Goal: Task Accomplishment & Management: Complete application form

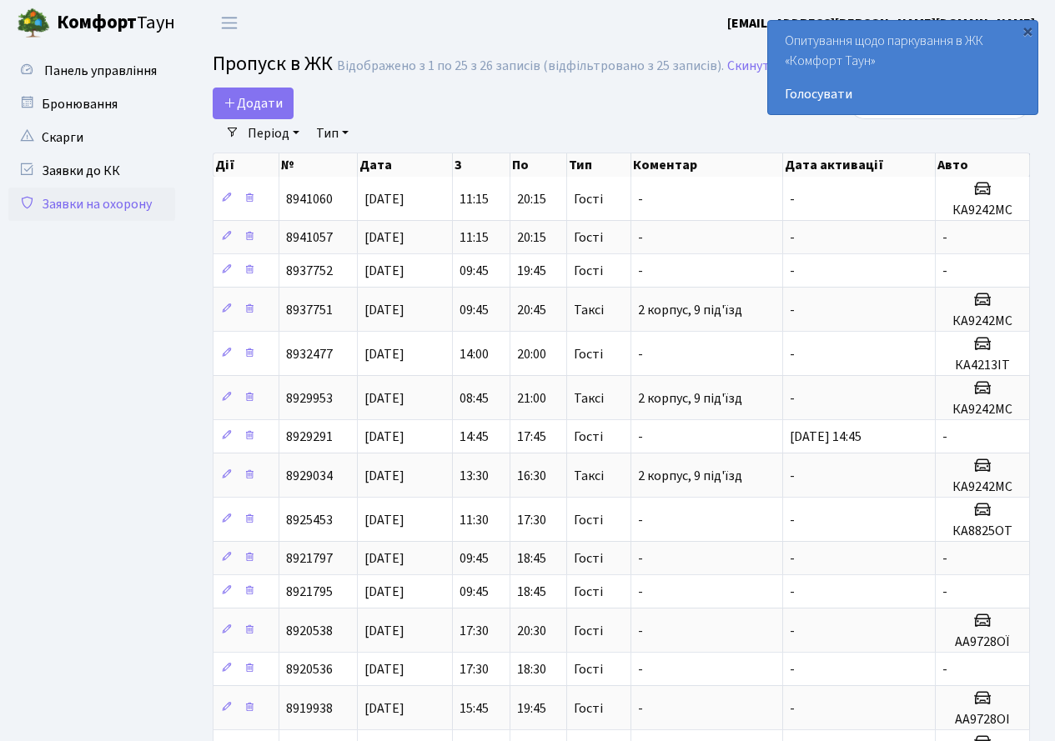
select select "25"
drag, startPoint x: 0, startPoint y: 0, endPoint x: 234, endPoint y: 94, distance: 251.8
click at [234, 94] on span "Додати" at bounding box center [253, 103] width 59 height 18
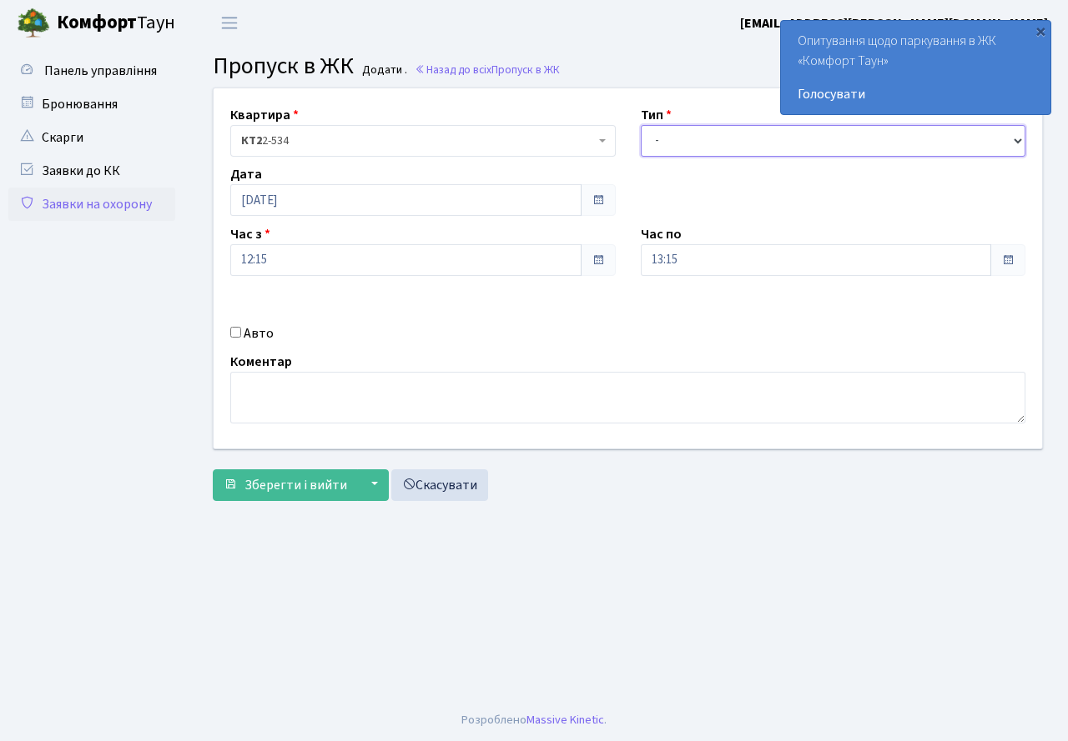
drag, startPoint x: 716, startPoint y: 136, endPoint x: 720, endPoint y: 149, distance: 13.8
click at [716, 136] on select "- Доставка Таксі Гості Сервіс" at bounding box center [833, 141] width 385 height 32
select select "3"
click at [641, 125] on select "- Доставка Таксі Гості Сервіс" at bounding box center [833, 141] width 385 height 32
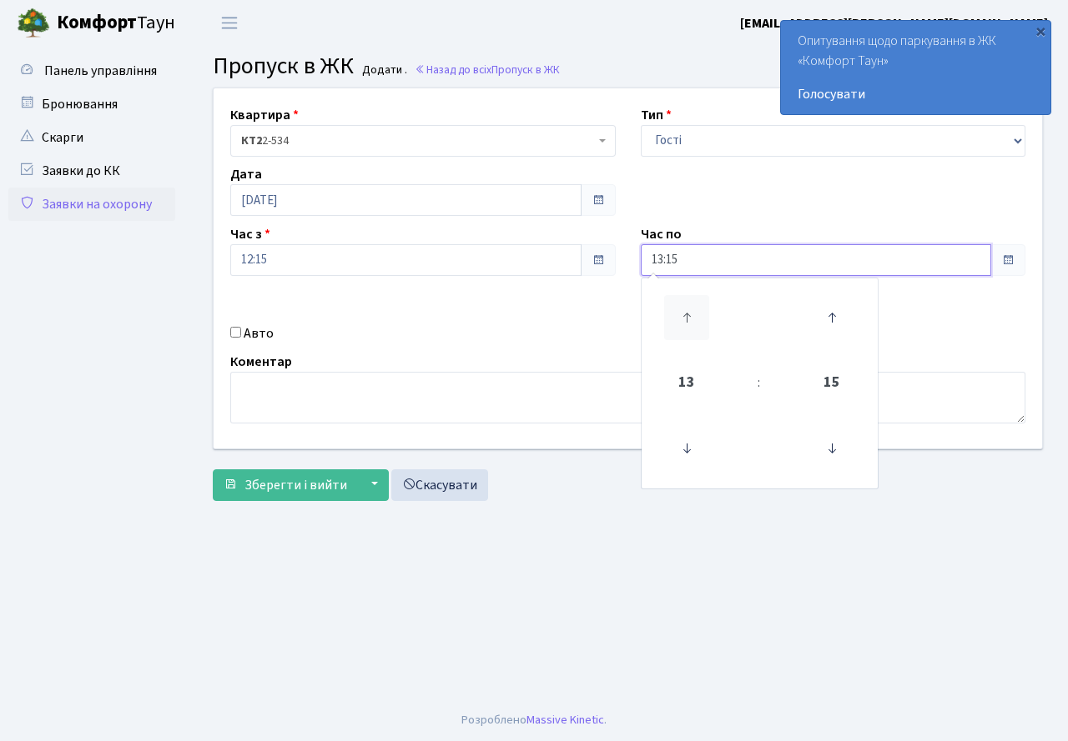
drag, startPoint x: 733, startPoint y: 258, endPoint x: 706, endPoint y: 305, distance: 54.9
click at [733, 259] on input "13:15" at bounding box center [816, 260] width 351 height 32
click at [683, 313] on icon at bounding box center [686, 317] width 45 height 45
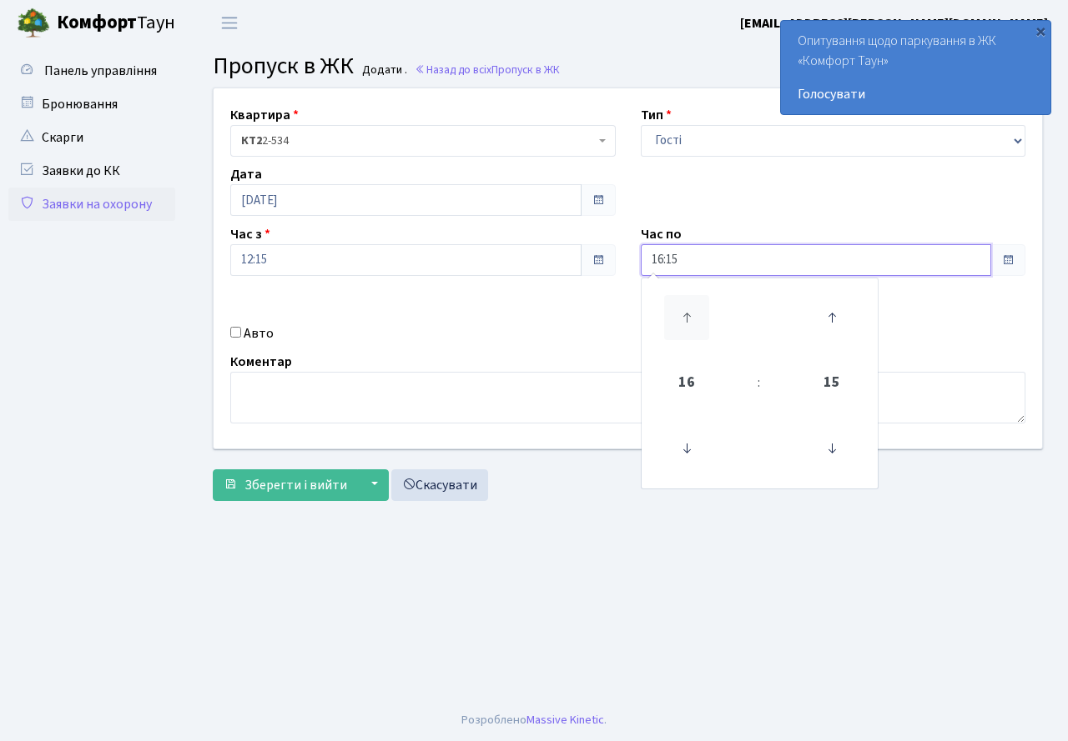
click at [683, 313] on icon at bounding box center [686, 317] width 45 height 45
type input "20:15"
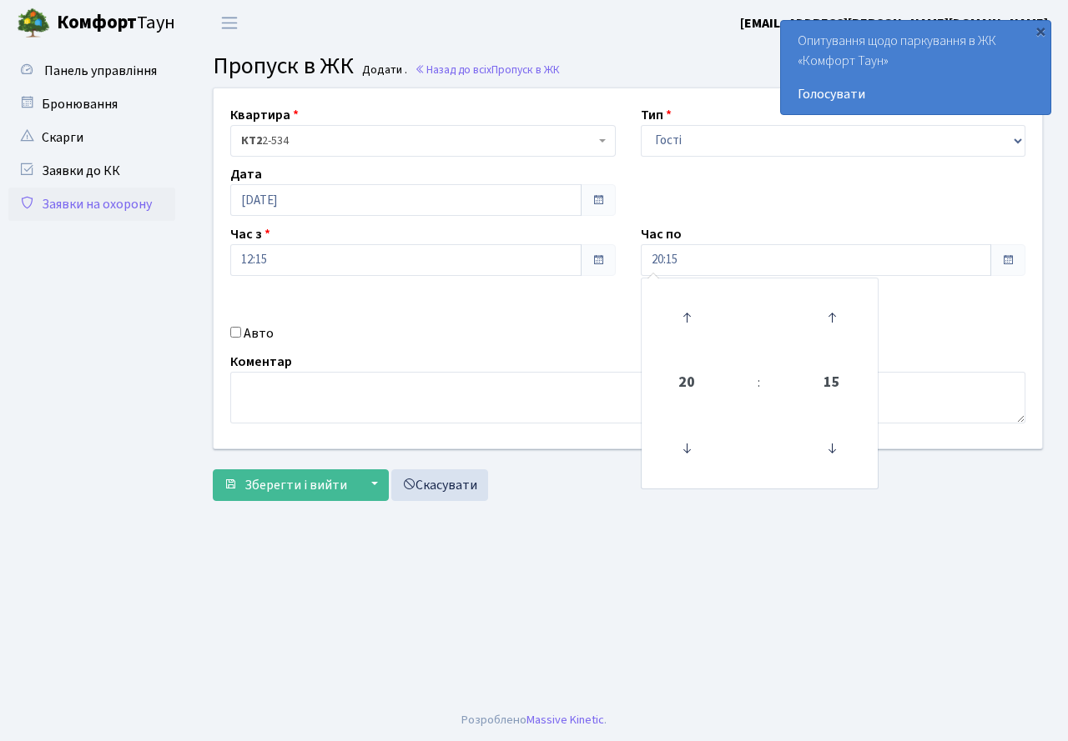
click at [441, 346] on div "Квартира <b>КТ2</b>&nbsp;&nbsp;&nbsp;2-534 КТ2 2-534 Тип - Доставка Таксі Гості…" at bounding box center [627, 268] width 853 height 360
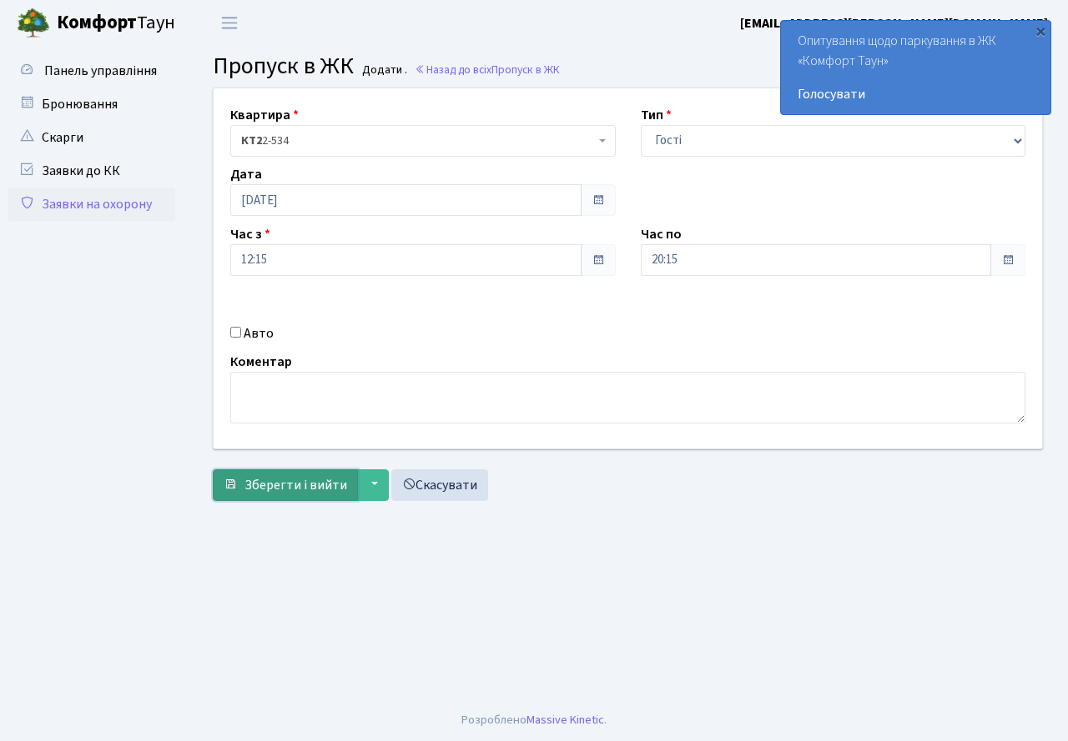
click at [289, 486] on span "Зберегти і вийти" at bounding box center [295, 485] width 103 height 18
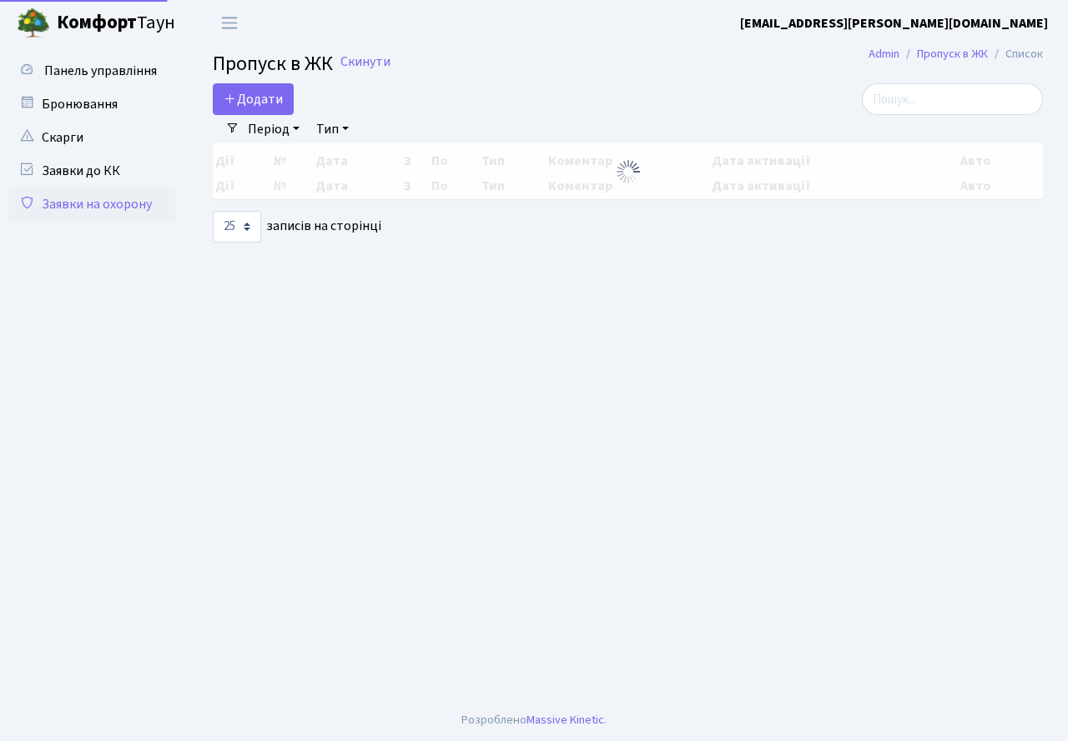
select select "25"
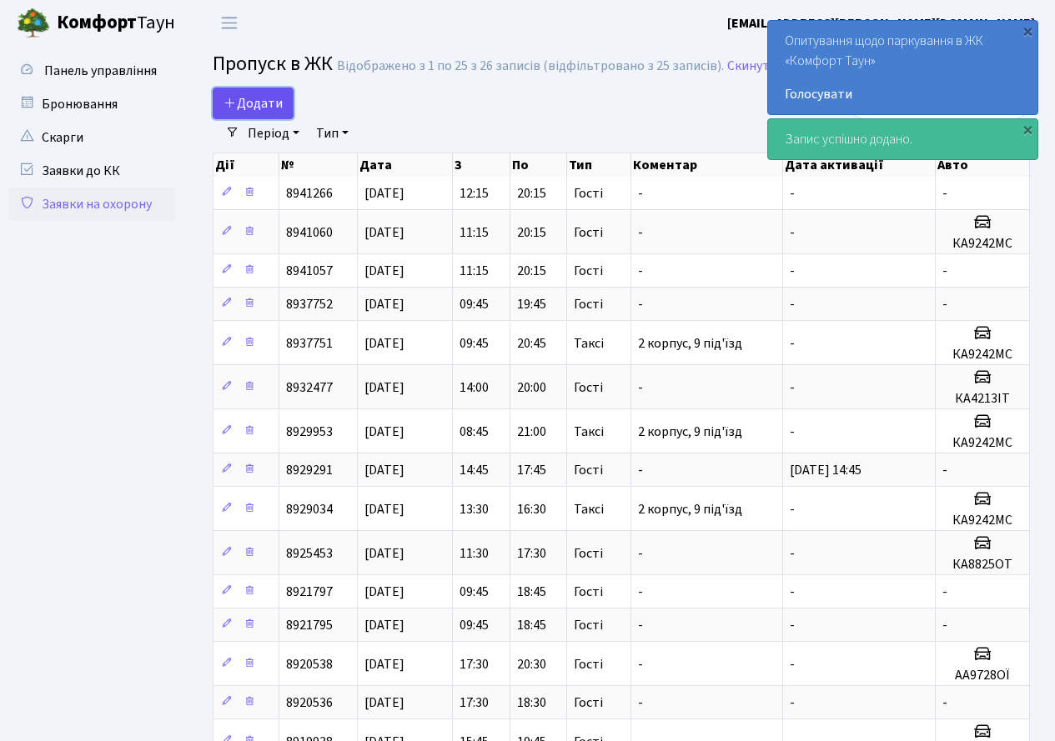
click at [271, 103] on span "Додати" at bounding box center [253, 103] width 59 height 18
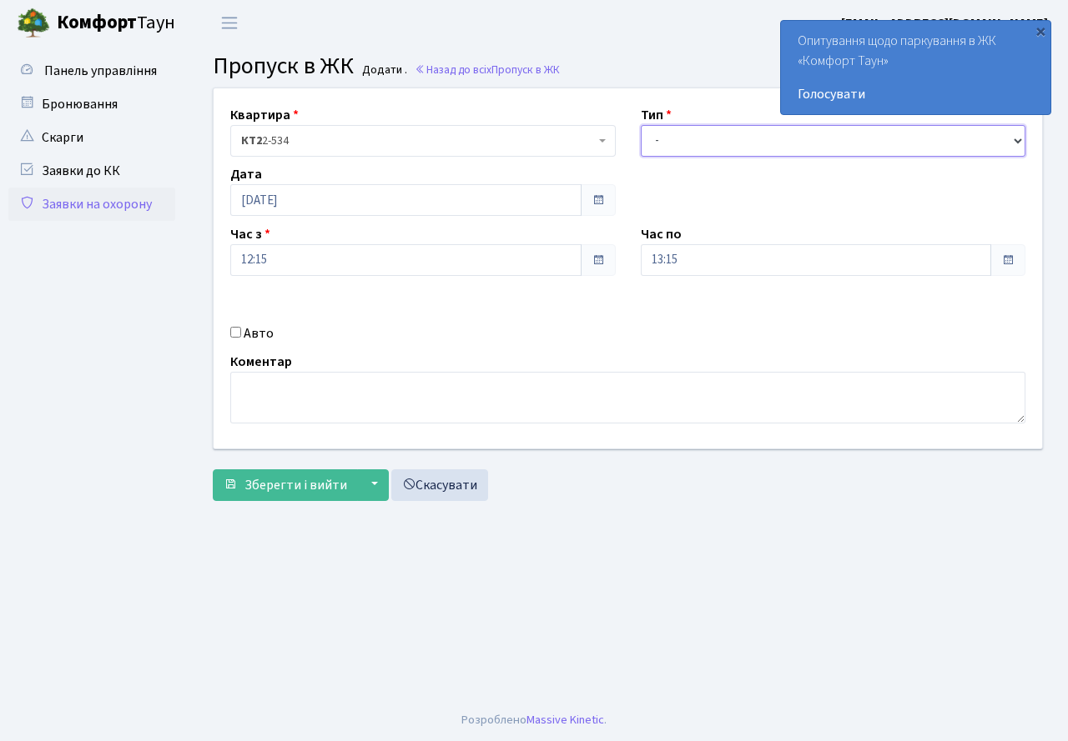
click at [688, 140] on select "- Доставка Таксі Гості Сервіс" at bounding box center [833, 141] width 385 height 32
select select "3"
click at [641, 125] on select "- Доставка Таксі Гості Сервіс" at bounding box center [833, 141] width 385 height 32
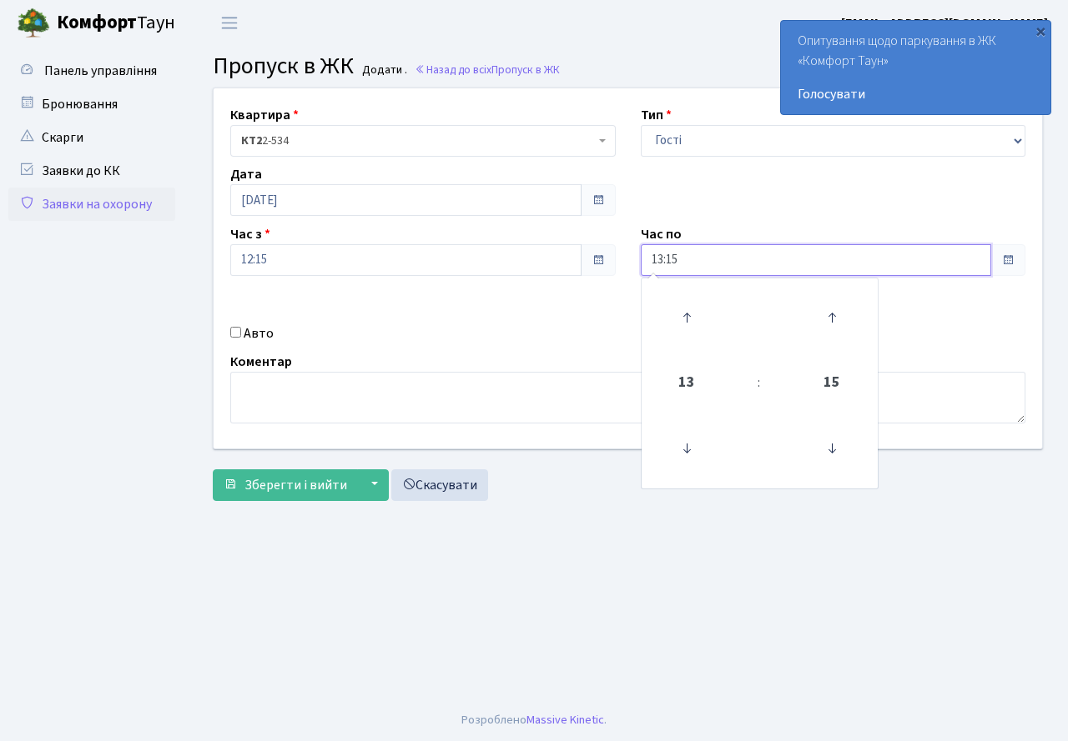
click at [694, 263] on input "13:15" at bounding box center [816, 260] width 351 height 32
click at [682, 299] on icon at bounding box center [686, 317] width 45 height 45
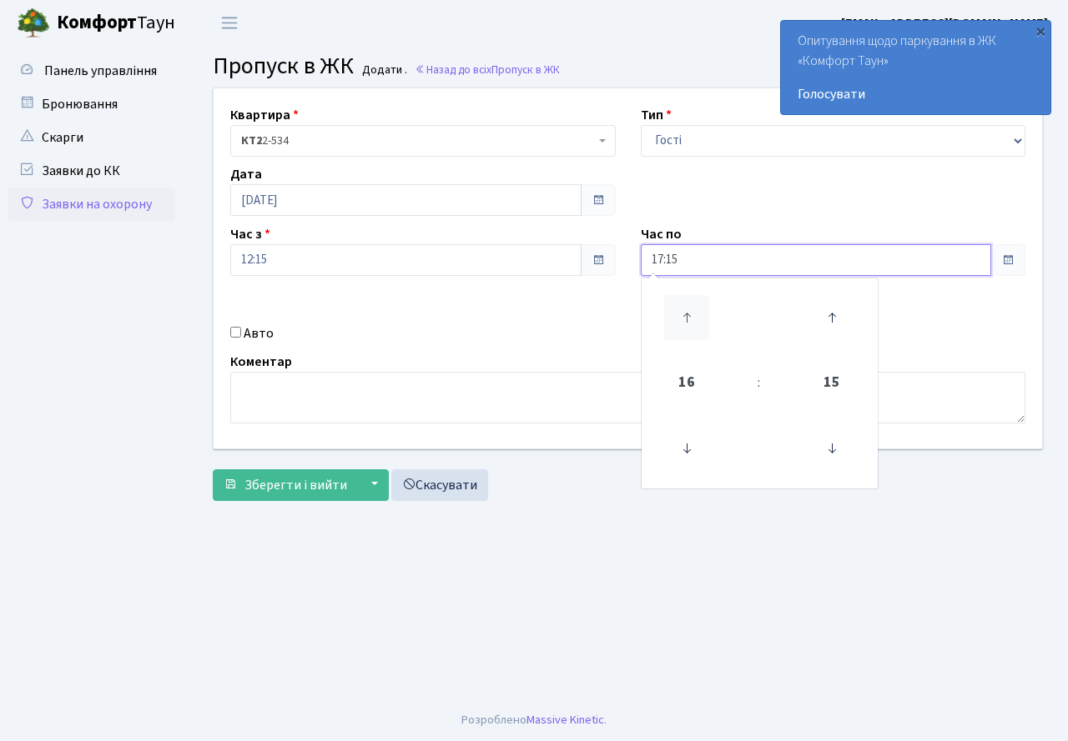
click at [682, 299] on icon at bounding box center [686, 317] width 45 height 45
type input "20:15"
click at [429, 352] on div "Коментар" at bounding box center [628, 388] width 820 height 72
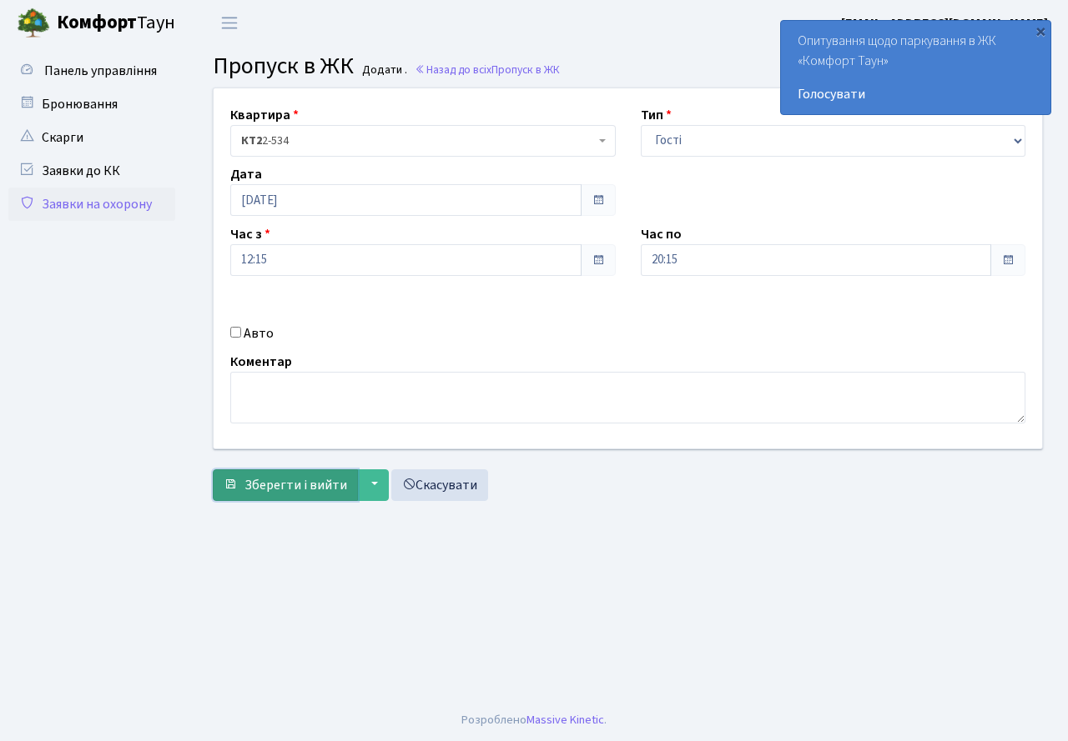
click at [278, 483] on span "Зберегти і вийти" at bounding box center [295, 485] width 103 height 18
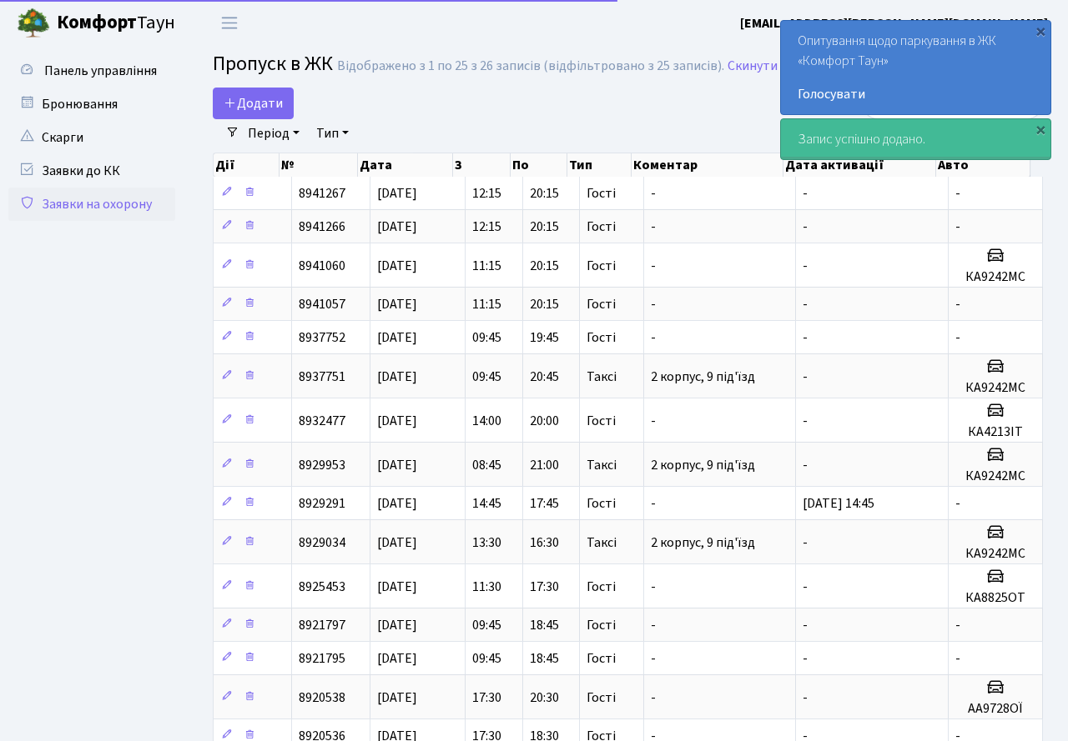
select select "25"
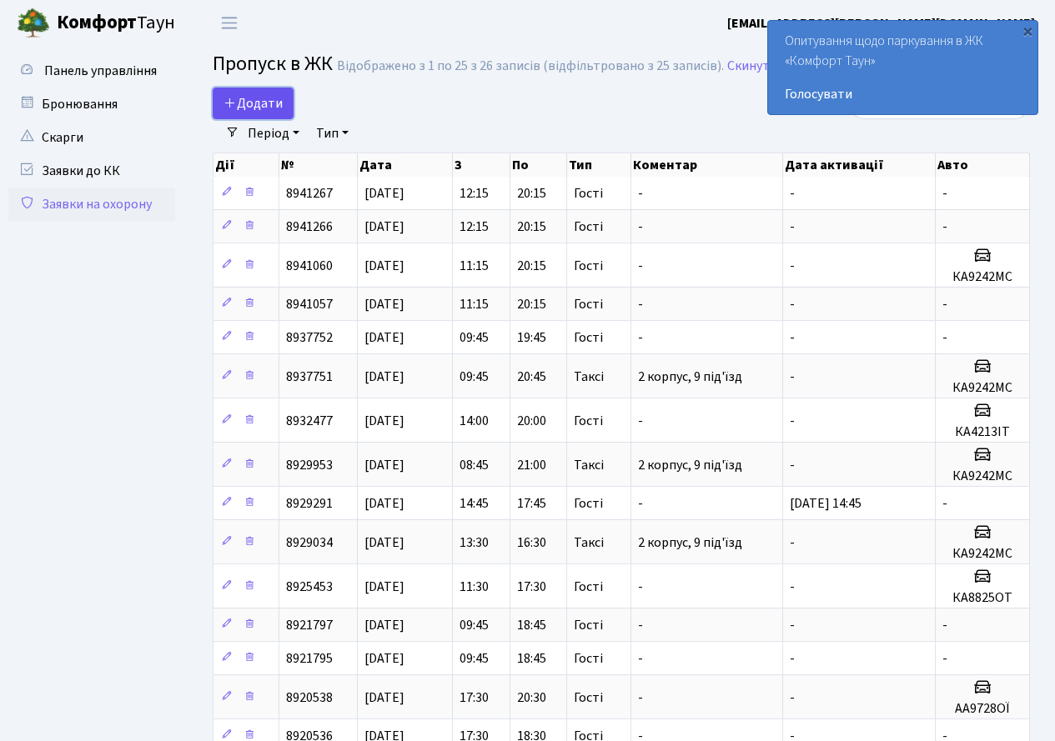
click at [279, 98] on span "Додати" at bounding box center [253, 103] width 59 height 18
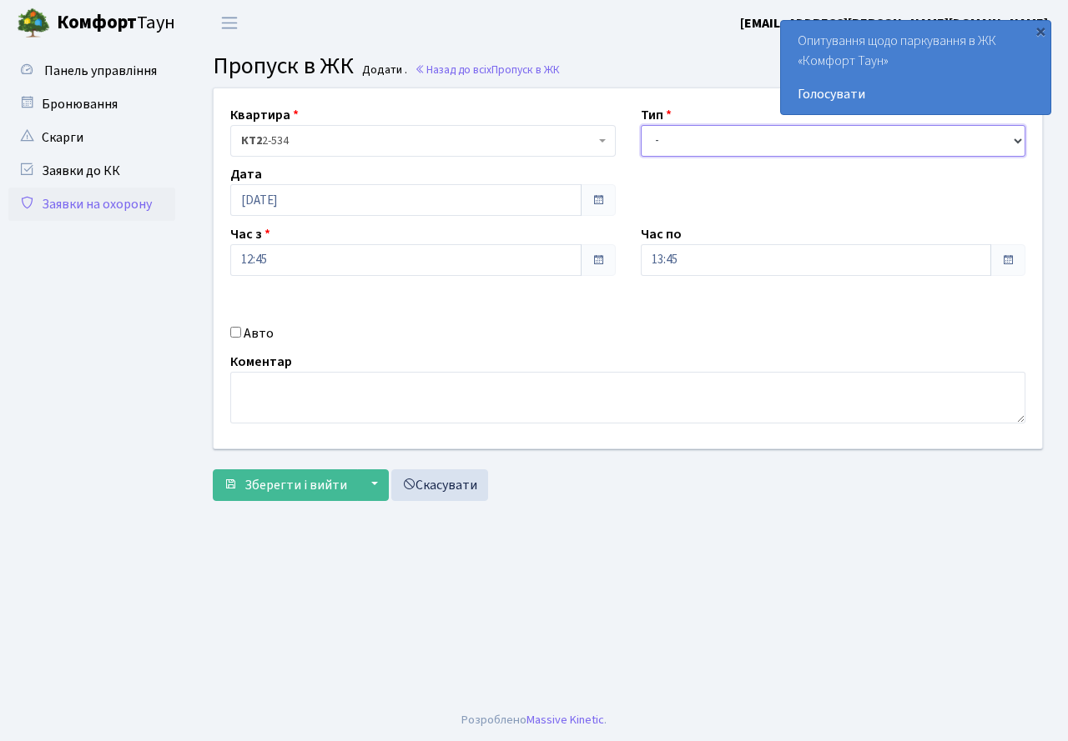
click at [695, 145] on select "- Доставка Таксі Гості Сервіс" at bounding box center [833, 141] width 385 height 32
select select "3"
click at [641, 125] on select "- Доставка Таксі Гості Сервіс" at bounding box center [833, 141] width 385 height 32
click at [392, 261] on input "12:45" at bounding box center [405, 260] width 351 height 32
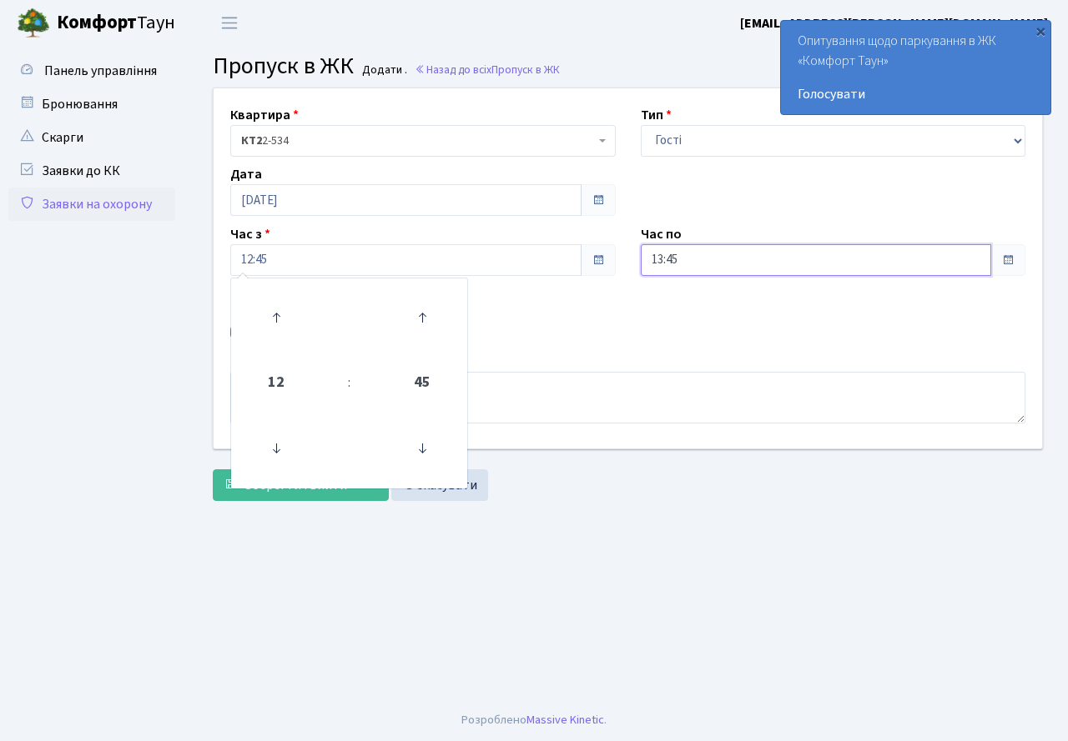
click at [757, 263] on input "13:45" at bounding box center [816, 260] width 351 height 32
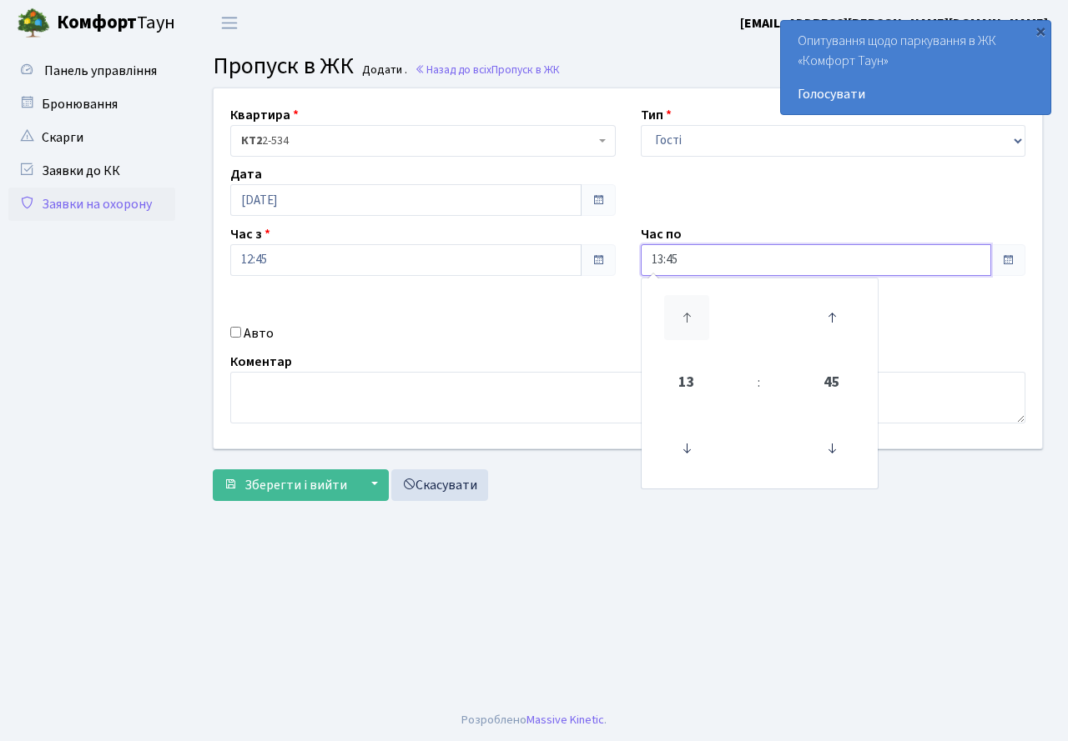
click at [674, 317] on icon at bounding box center [686, 317] width 45 height 45
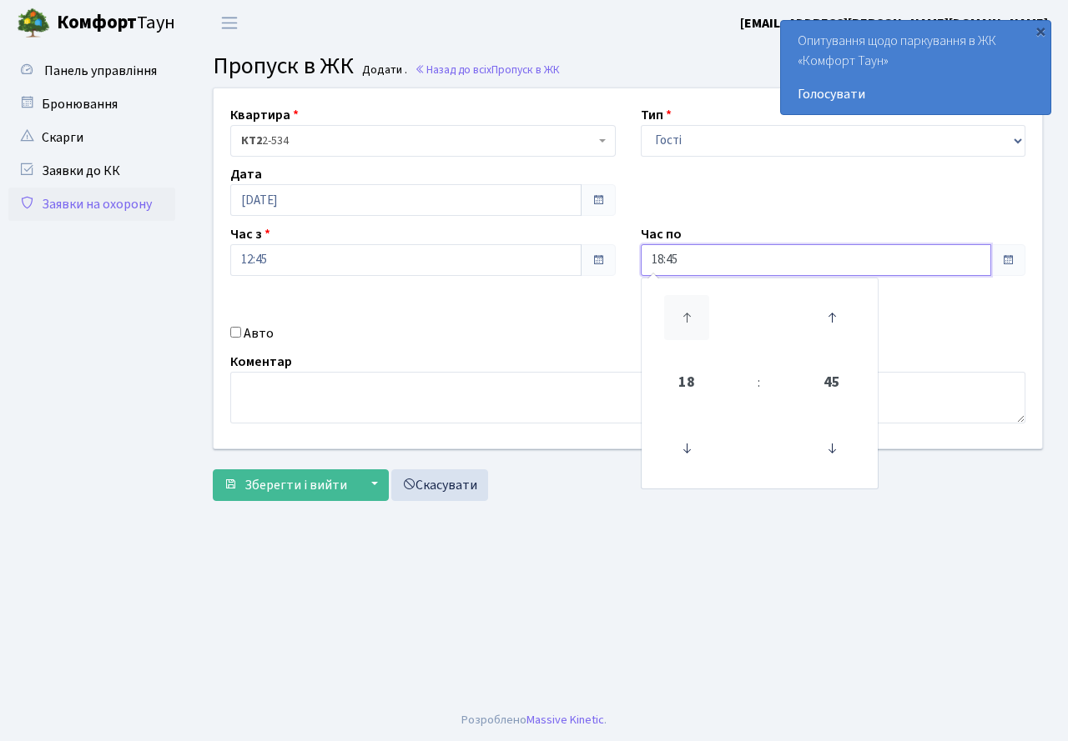
click at [674, 317] on icon at bounding box center [686, 317] width 45 height 45
type input "20:45"
click at [542, 334] on div "Авто" at bounding box center [423, 334] width 410 height 20
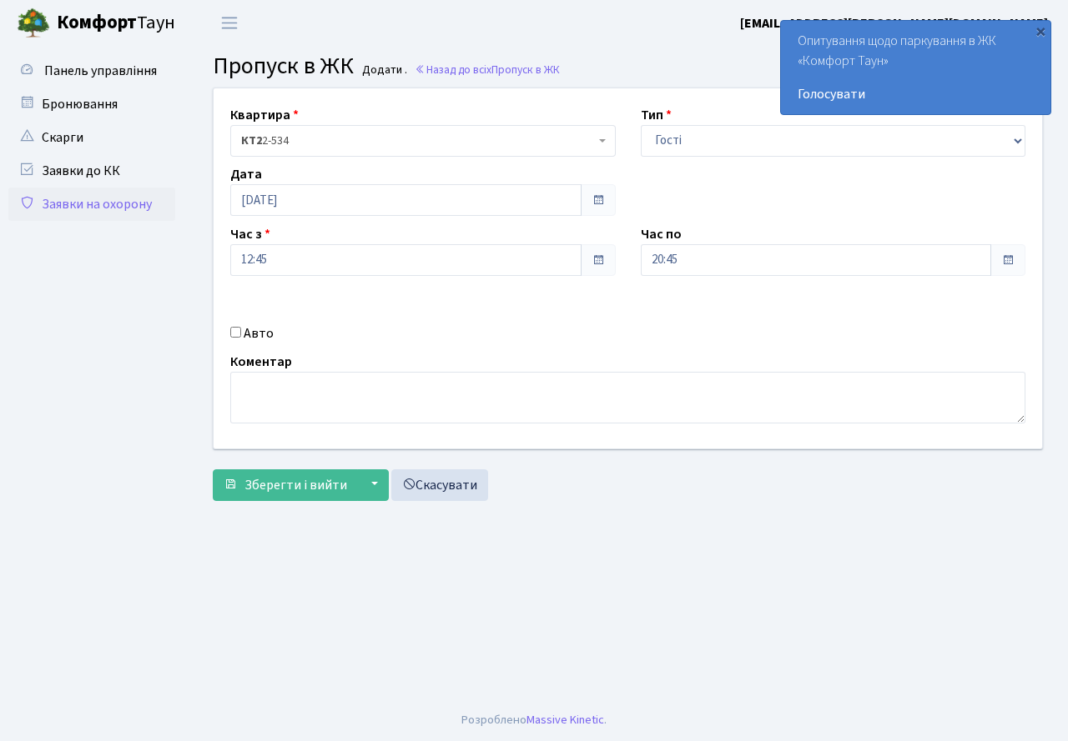
click at [234, 329] on input "Авто" at bounding box center [235, 332] width 11 height 11
checkbox input "true"
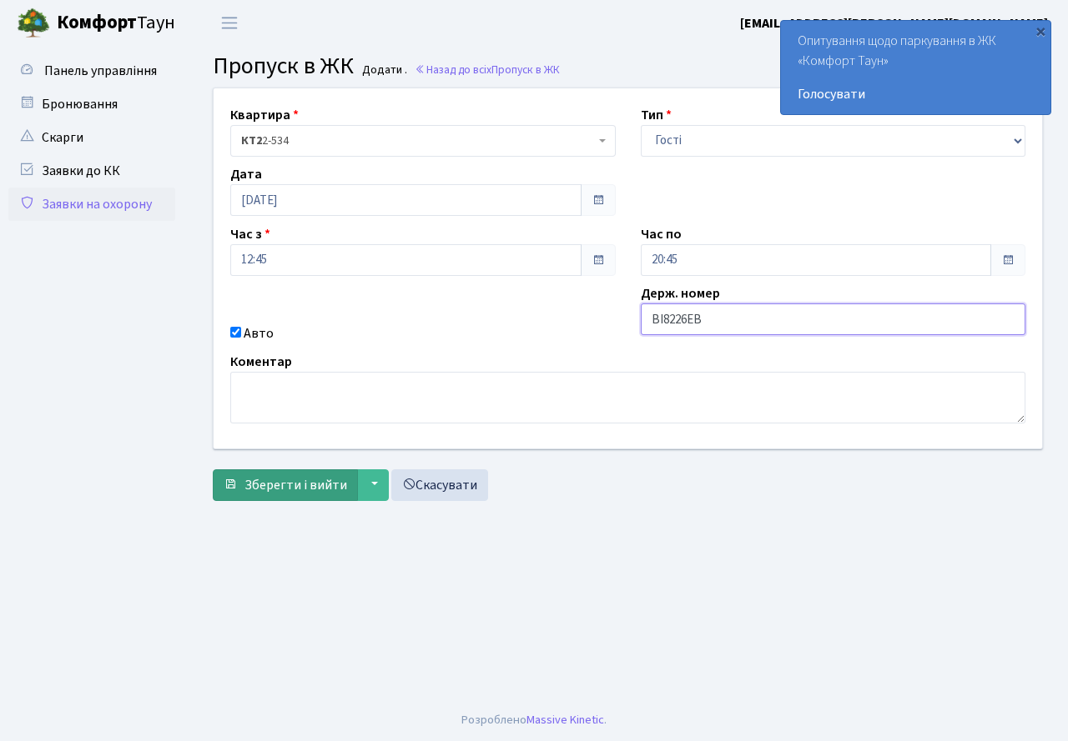
type input "ВІ8226ЕВ"
click at [288, 485] on span "Зберегти і вийти" at bounding box center [295, 485] width 103 height 18
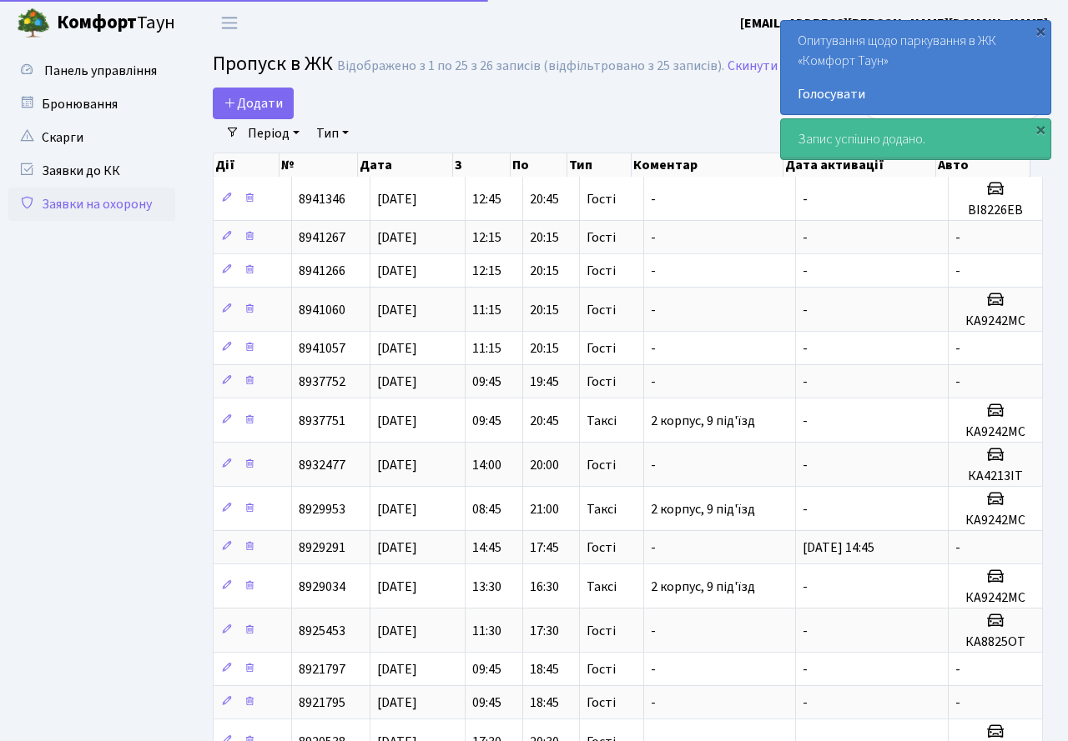
select select "25"
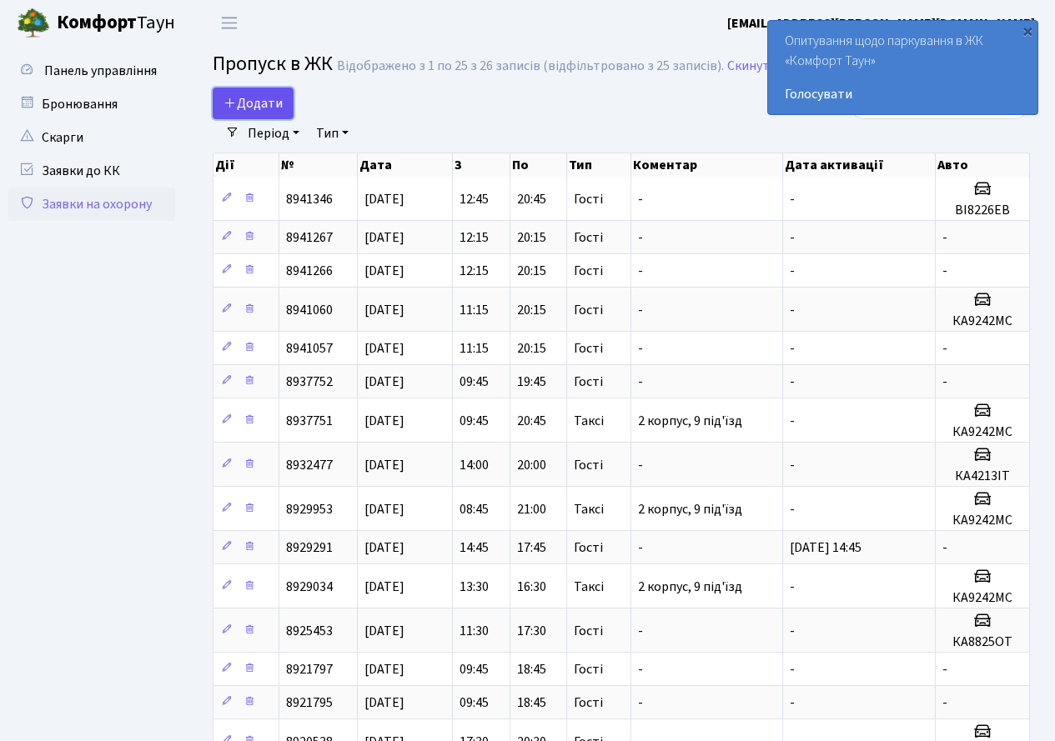
click at [242, 103] on span "Додати" at bounding box center [253, 103] width 59 height 18
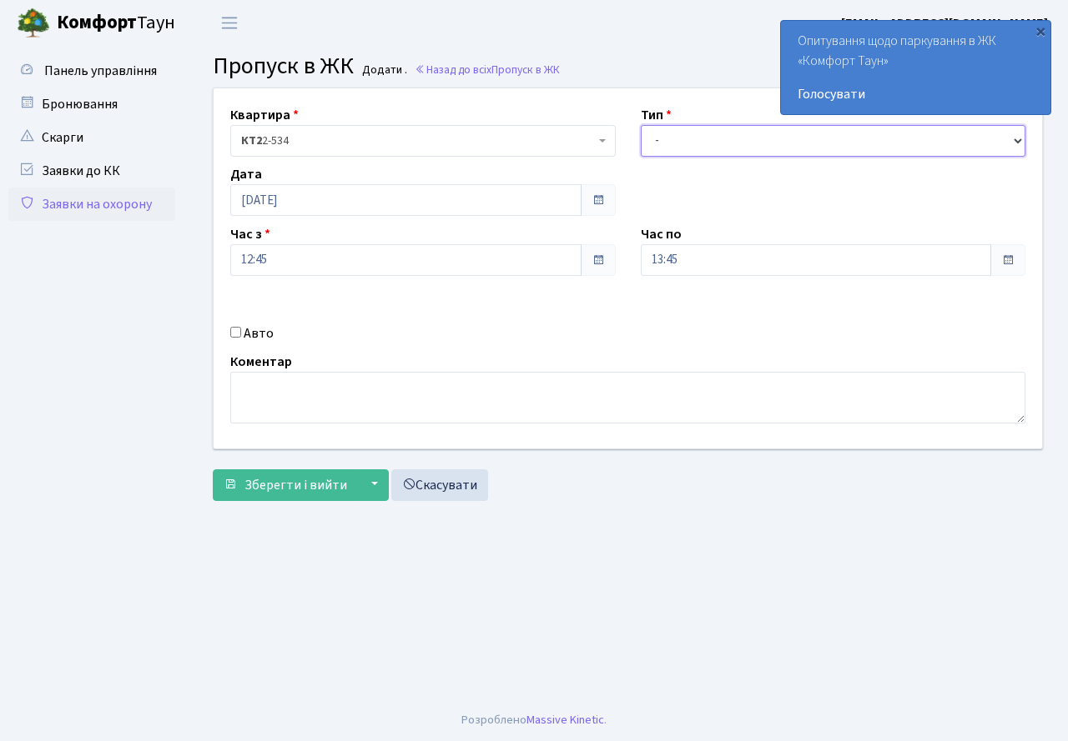
drag, startPoint x: 698, startPoint y: 142, endPoint x: 696, endPoint y: 153, distance: 11.9
click at [697, 147] on select "- Доставка Таксі Гості Сервіс" at bounding box center [833, 141] width 385 height 32
select select "3"
click at [641, 125] on select "- Доставка Таксі Гості Сервіс" at bounding box center [833, 141] width 385 height 32
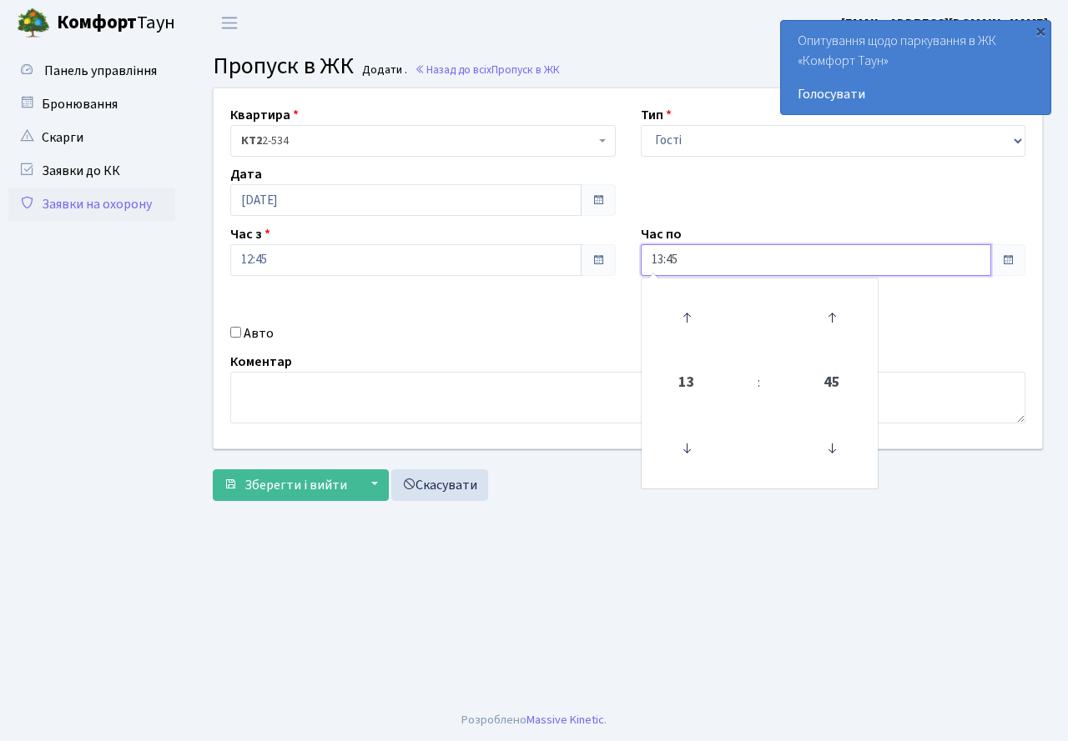
drag, startPoint x: 688, startPoint y: 247, endPoint x: 691, endPoint y: 289, distance: 41.8
click at [688, 249] on input "13:45" at bounding box center [816, 260] width 351 height 32
click at [682, 311] on icon at bounding box center [686, 317] width 45 height 45
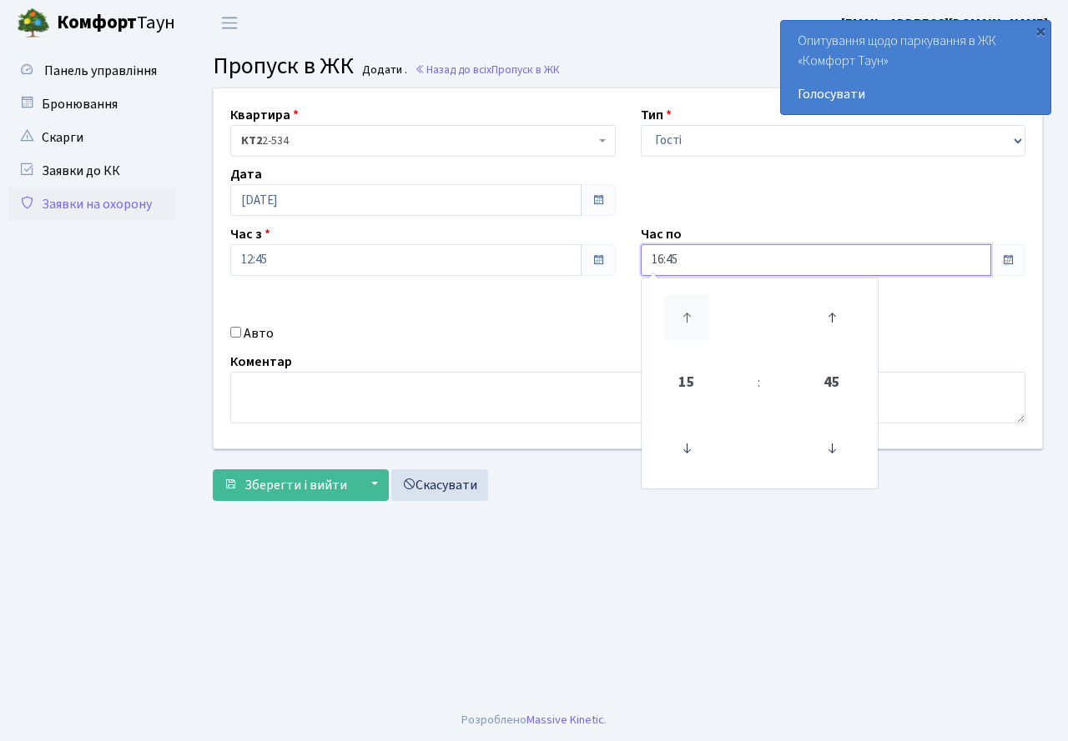
click at [682, 311] on icon at bounding box center [686, 317] width 45 height 45
click at [688, 435] on icon at bounding box center [686, 448] width 45 height 45
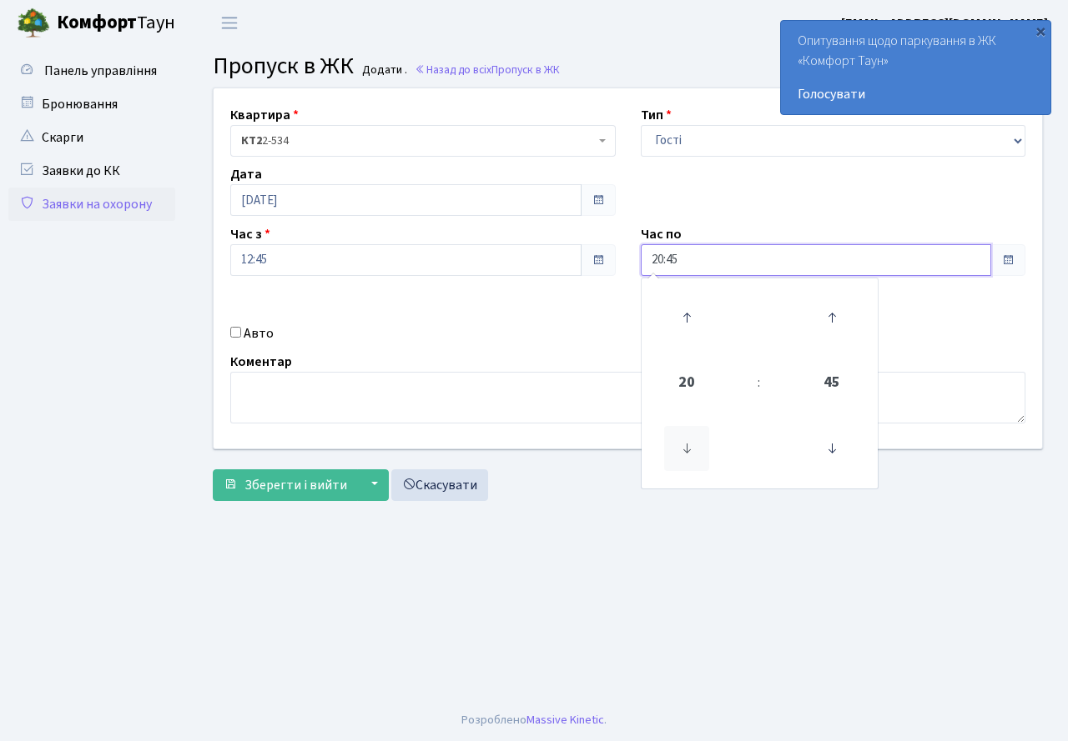
type input "19:45"
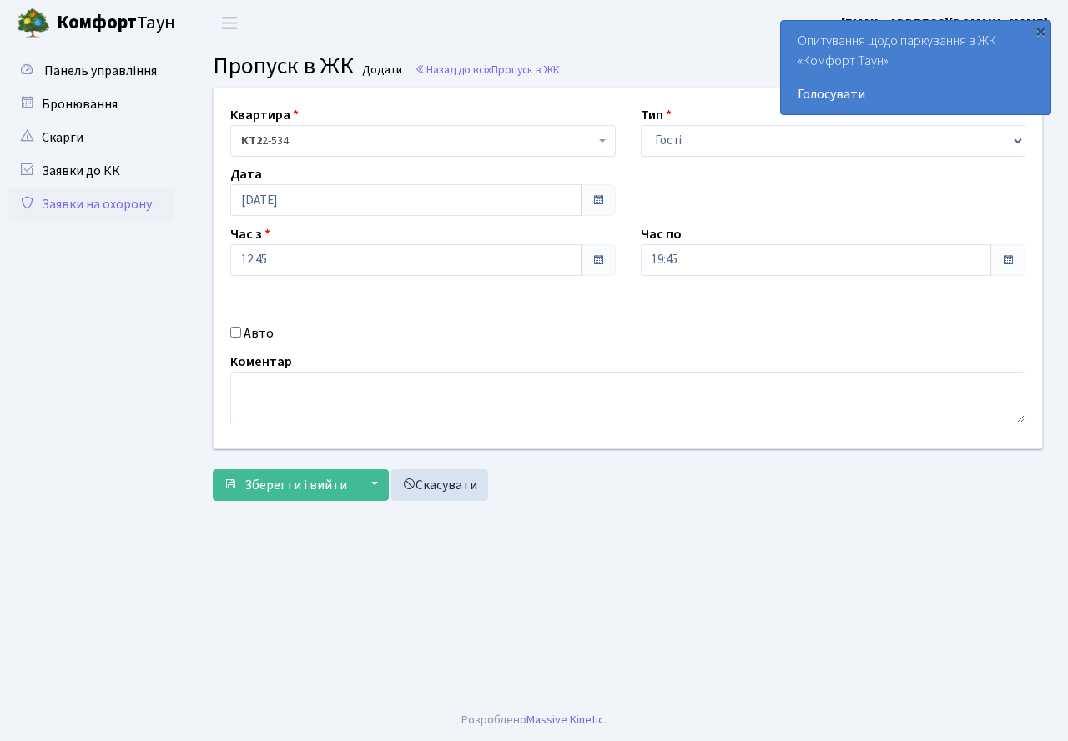
click at [532, 334] on div "Авто" at bounding box center [423, 334] width 410 height 20
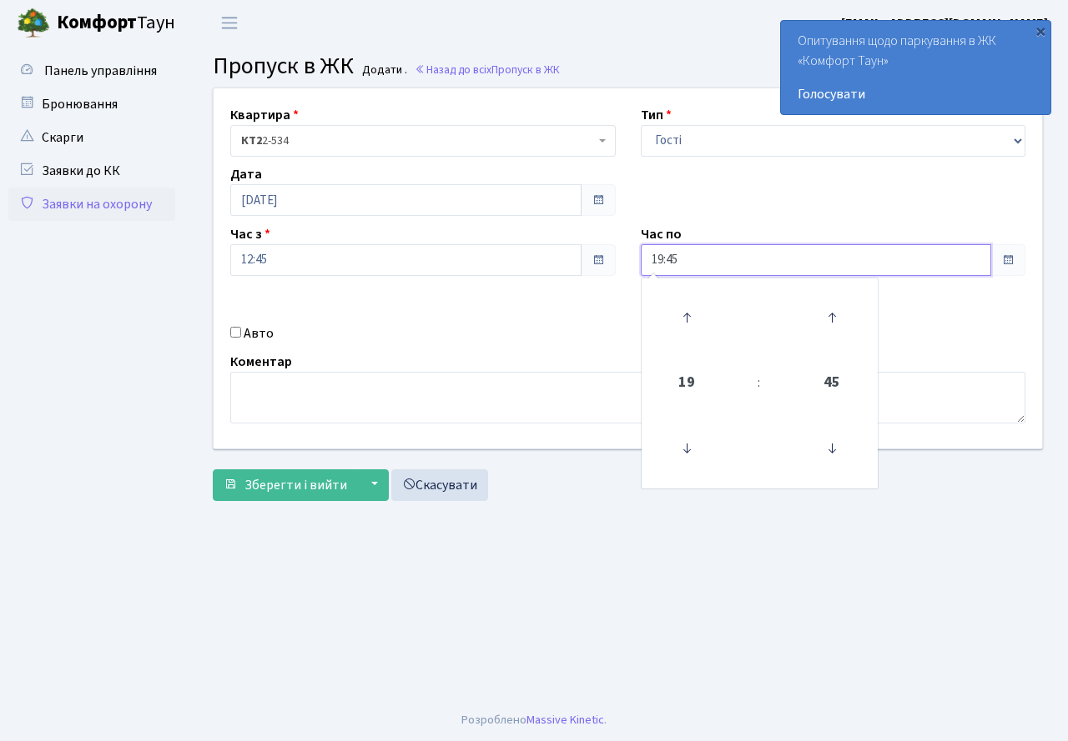
click at [690, 259] on input "19:45" at bounding box center [816, 260] width 351 height 32
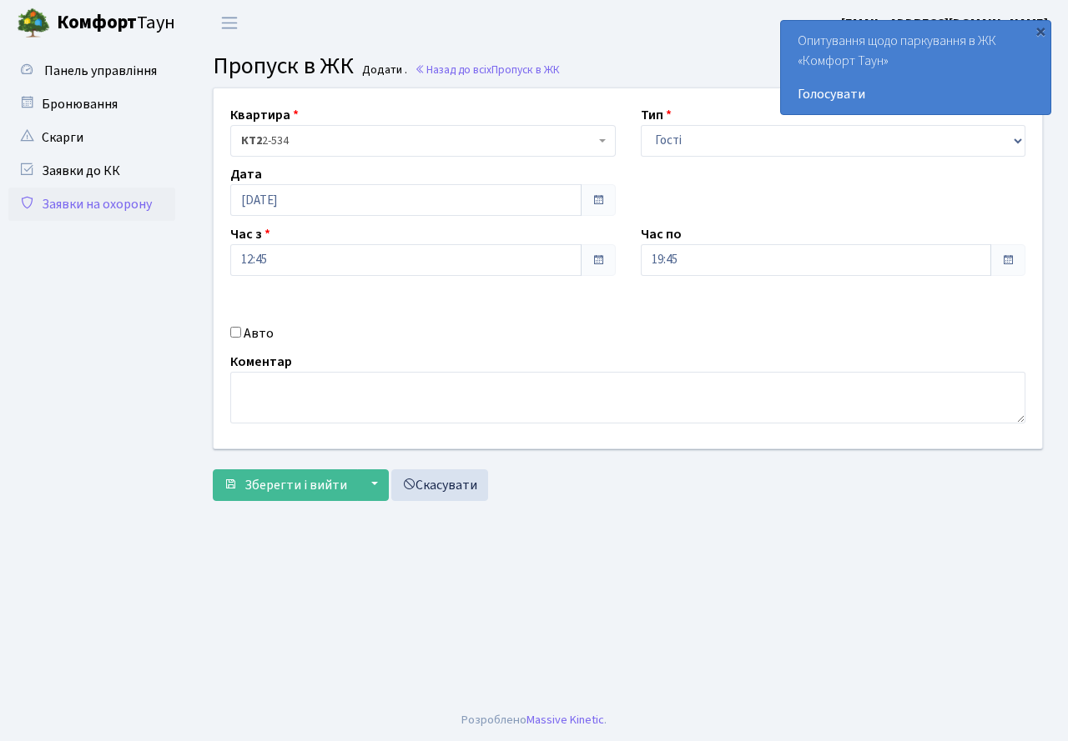
drag, startPoint x: 470, startPoint y: 334, endPoint x: 239, endPoint y: 382, distance: 235.2
click at [465, 337] on div "Авто" at bounding box center [423, 334] width 410 height 20
click at [236, 338] on input "Авто" at bounding box center [235, 332] width 11 height 11
checkbox input "true"
type input "АІ3197РС"
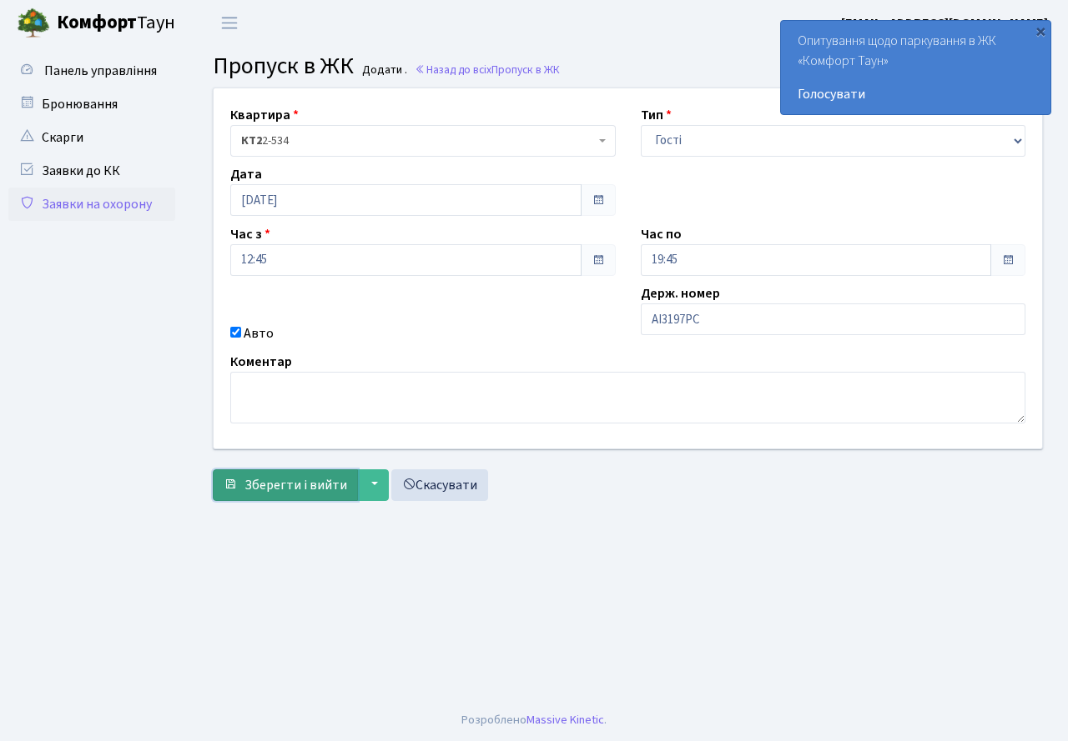
click at [305, 486] on span "Зберегти і вийти" at bounding box center [295, 485] width 103 height 18
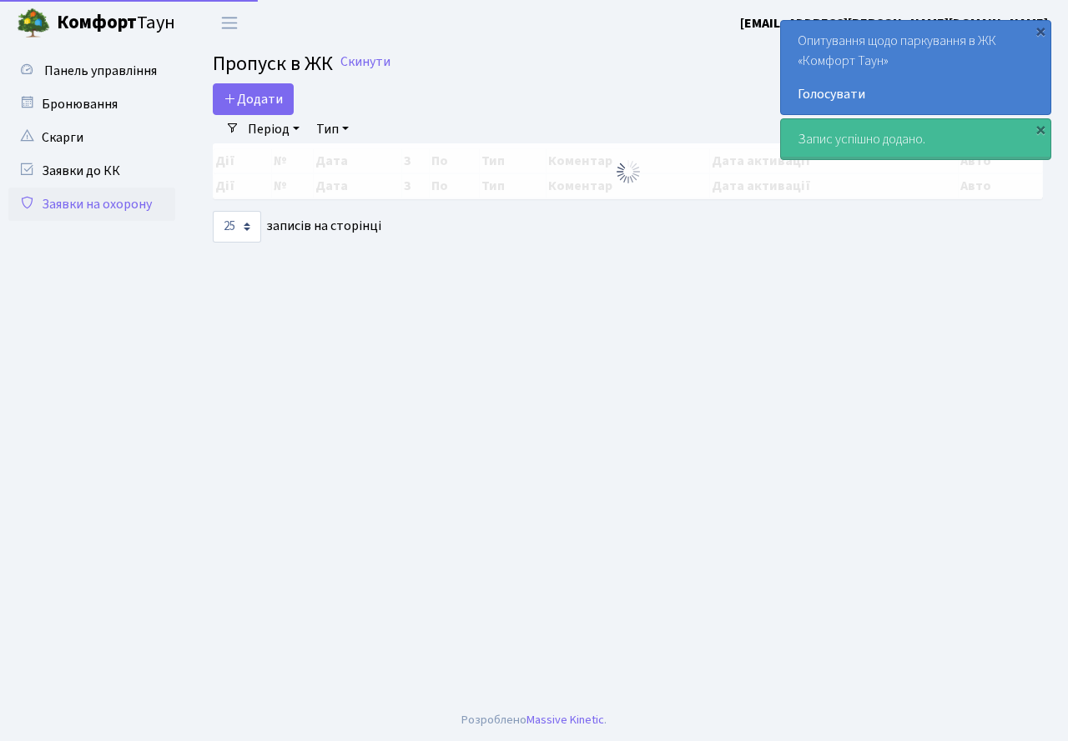
select select "25"
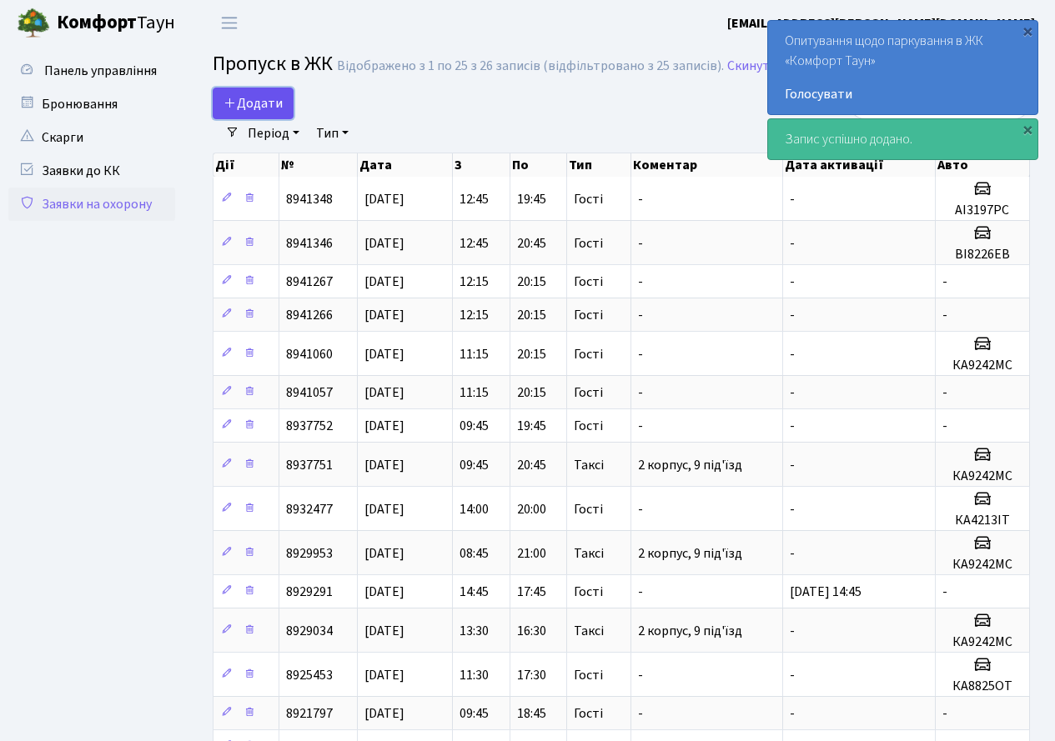
click at [252, 108] on span "Додати" at bounding box center [253, 103] width 59 height 18
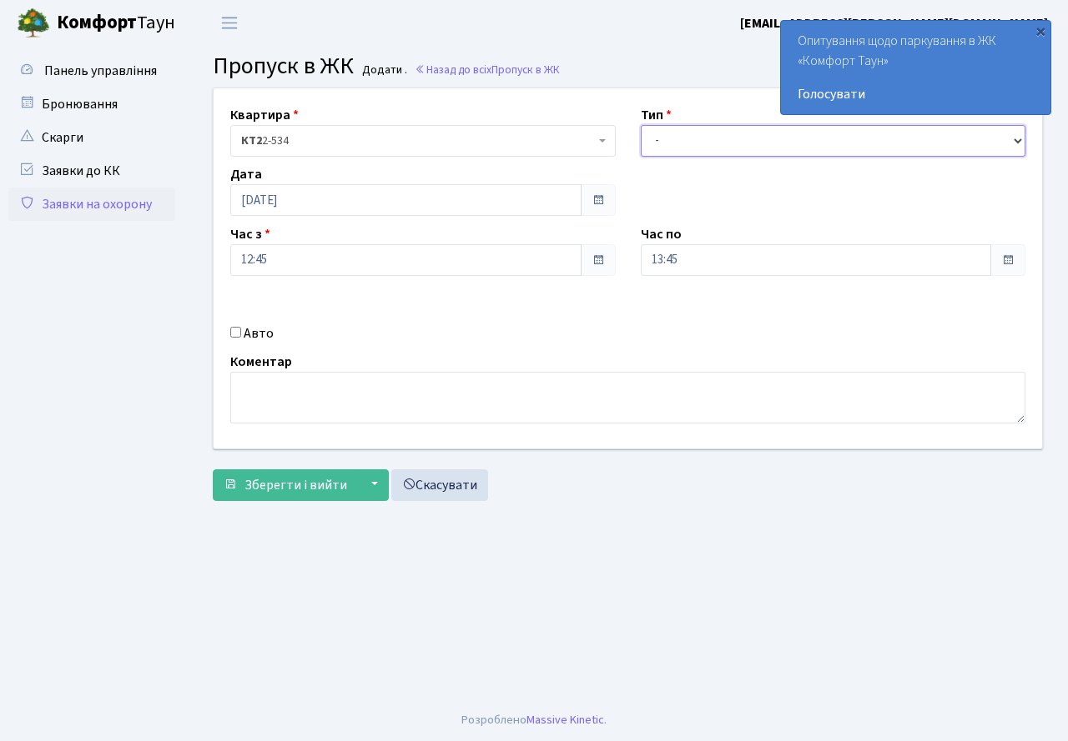
click at [712, 138] on select "- Доставка Таксі Гості Сервіс" at bounding box center [833, 141] width 385 height 32
select select "3"
click at [641, 125] on select "- Доставка Таксі Гості Сервіс" at bounding box center [833, 141] width 385 height 32
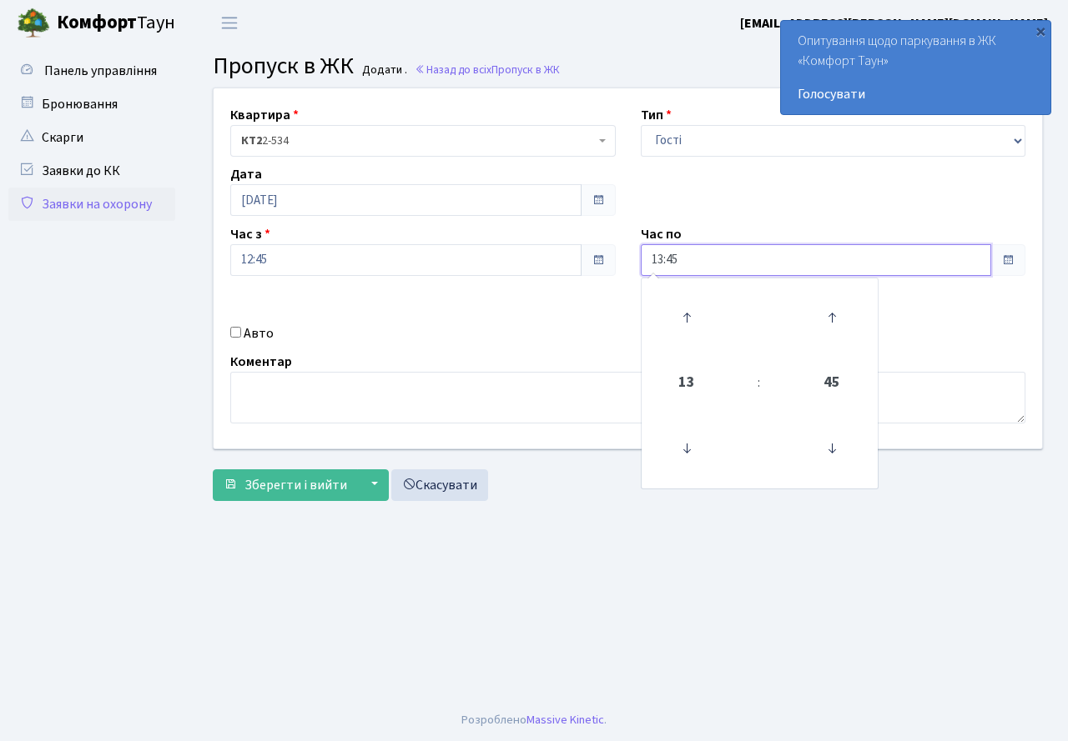
click at [692, 266] on input "13:45" at bounding box center [816, 260] width 351 height 32
click at [690, 299] on icon at bounding box center [686, 317] width 45 height 45
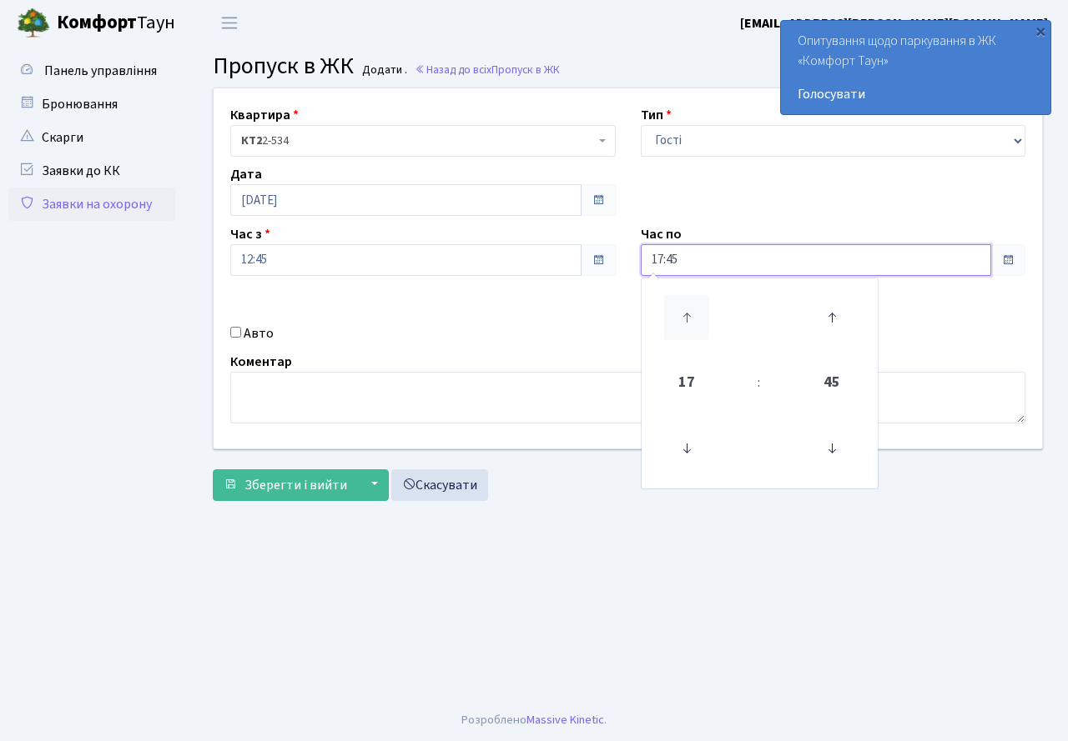
click at [690, 299] on icon at bounding box center [686, 317] width 45 height 45
type input "19:45"
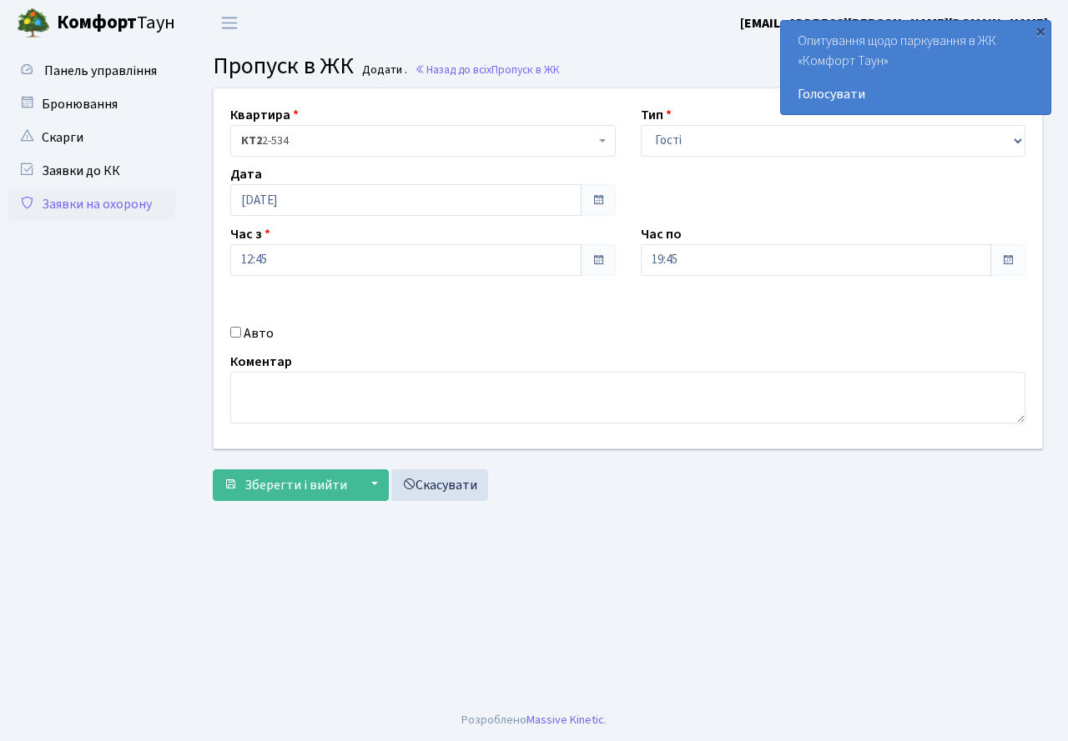
drag, startPoint x: 526, startPoint y: 307, endPoint x: 348, endPoint y: 316, distance: 178.7
click at [516, 308] on div "Квартира <b>КТ2</b>&nbsp;&nbsp;&nbsp;2-534 КТ2 2-534 Тип - Доставка Таксі Гості…" at bounding box center [627, 268] width 853 height 360
click at [240, 335] on input "Авто" at bounding box center [235, 332] width 11 height 11
checkbox input "true"
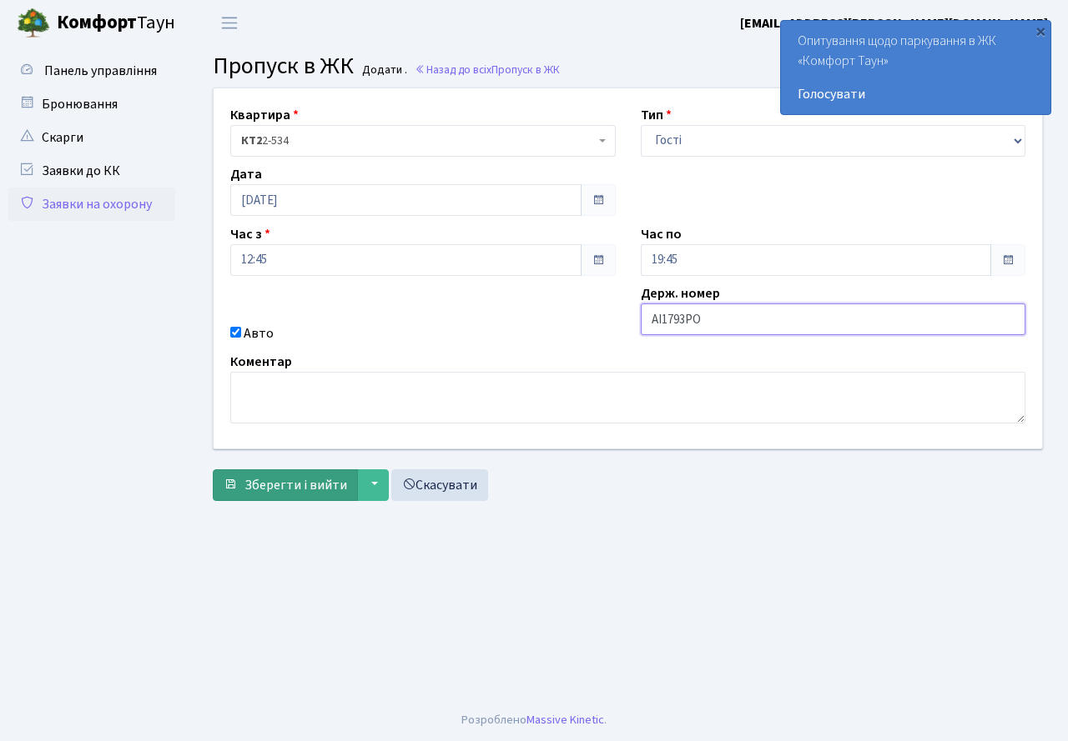
type input "АІ1793РО"
click at [280, 491] on span "Зберегти і вийти" at bounding box center [295, 485] width 103 height 18
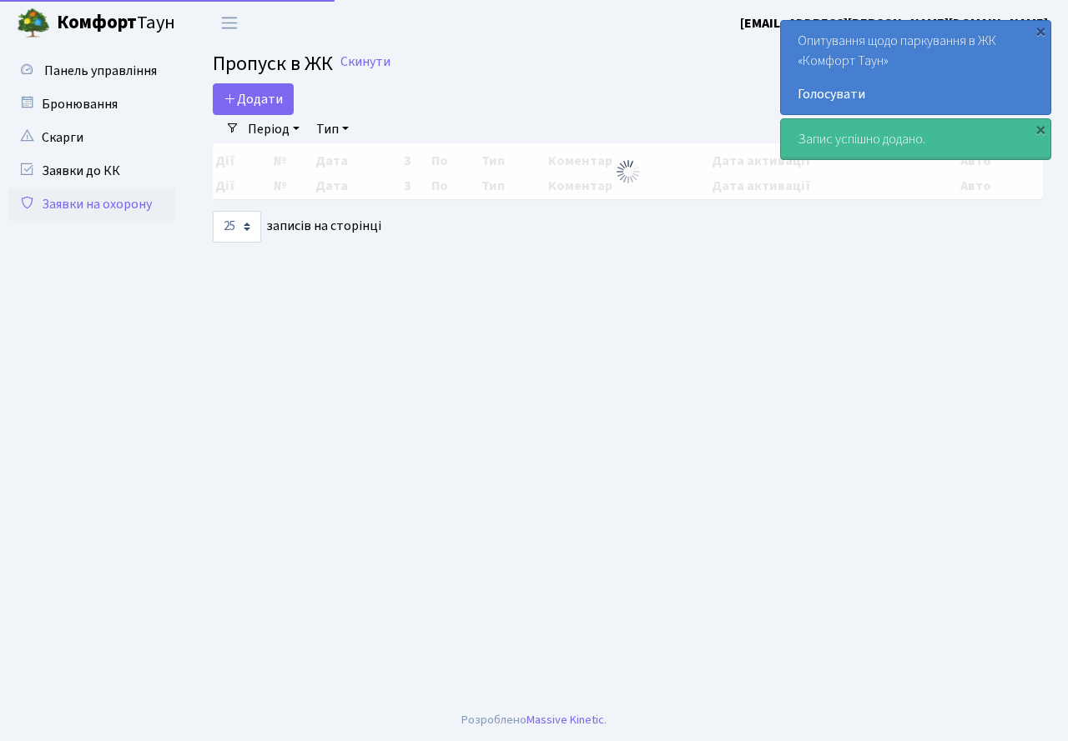
select select "25"
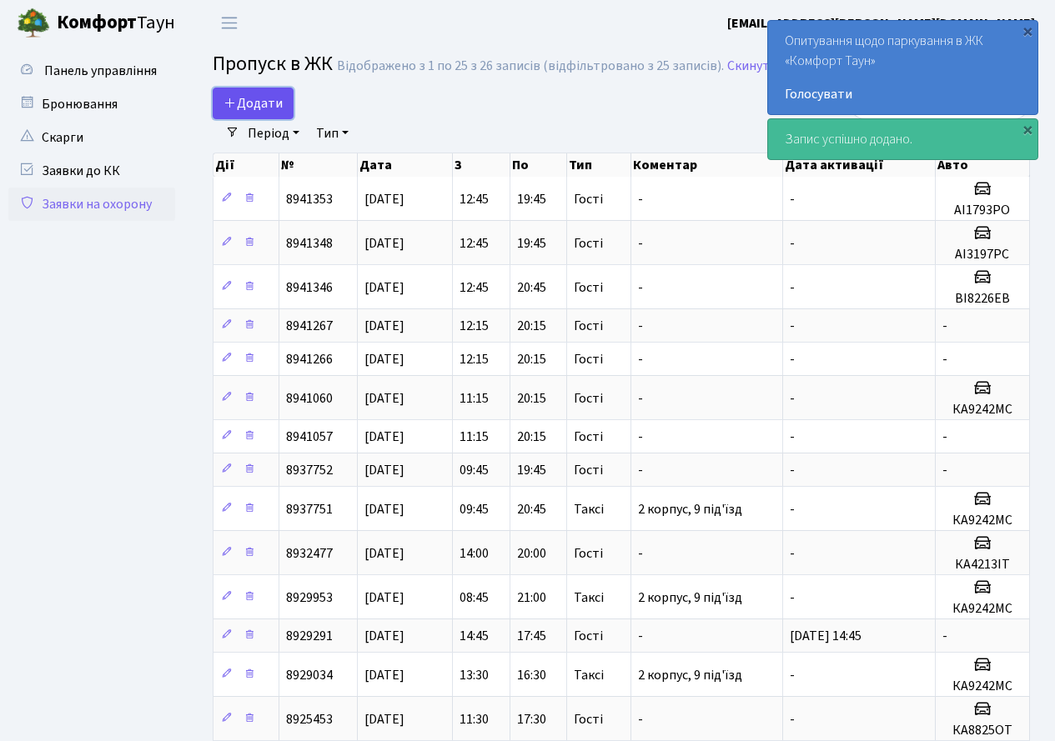
click at [252, 106] on span "Додати" at bounding box center [253, 103] width 59 height 18
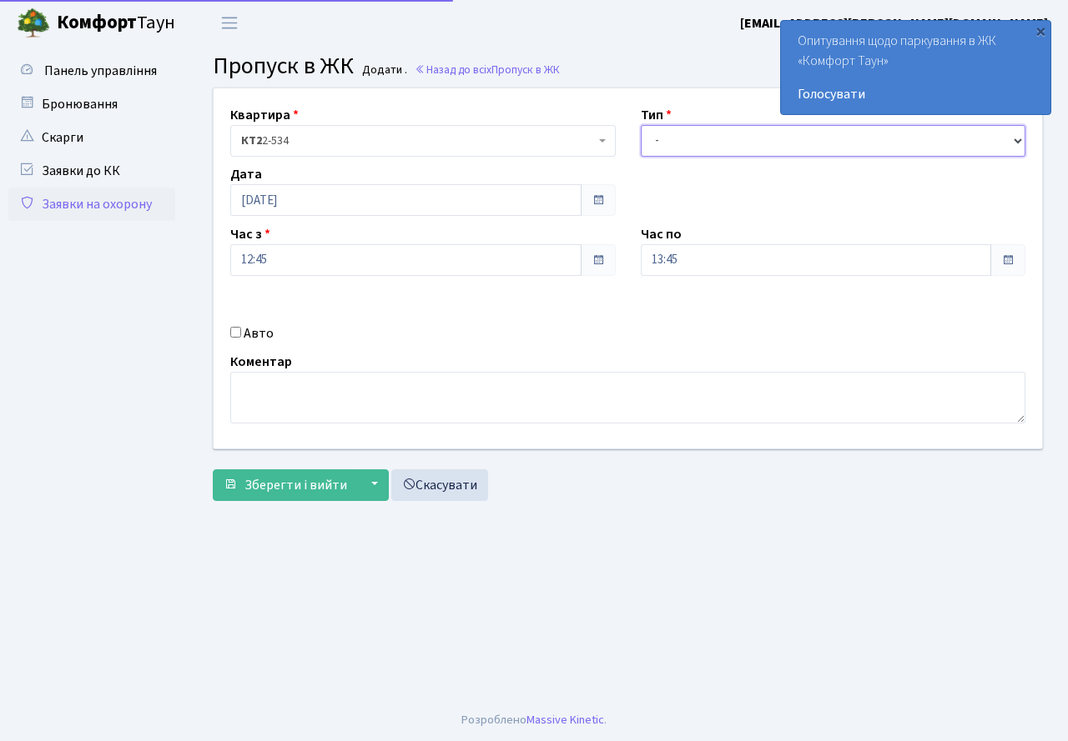
click at [666, 143] on select "- Доставка Таксі Гості Сервіс" at bounding box center [833, 141] width 385 height 32
select select "3"
click at [641, 125] on select "- Доставка Таксі Гості Сервіс" at bounding box center [833, 141] width 385 height 32
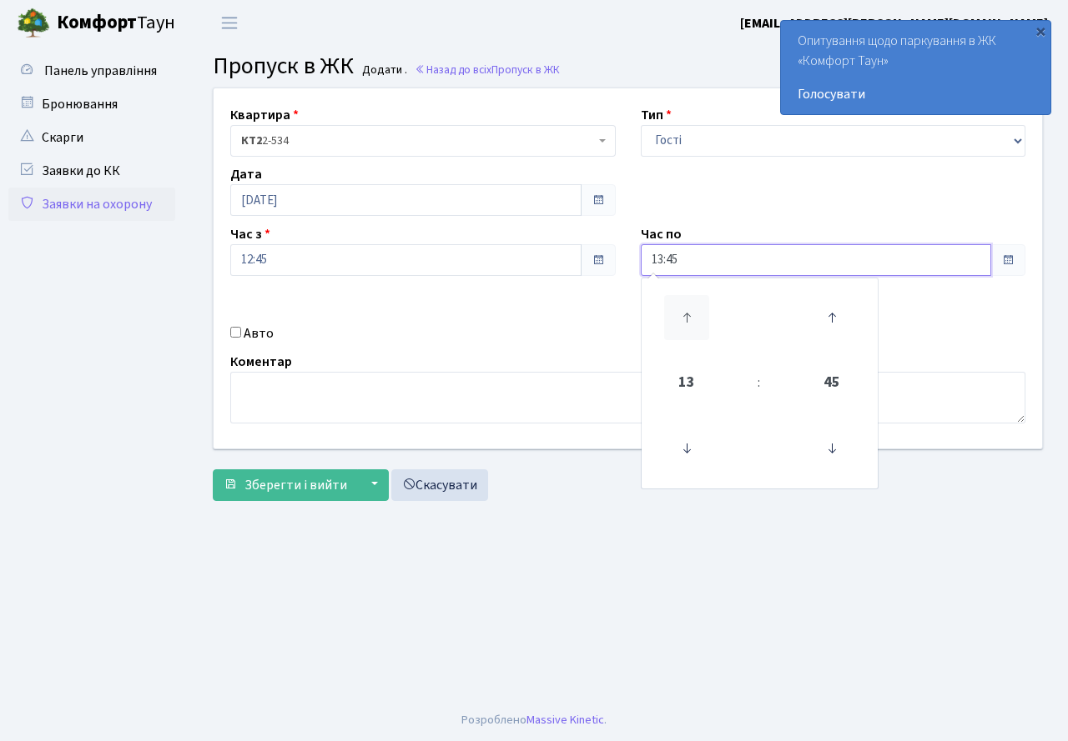
drag, startPoint x: 701, startPoint y: 266, endPoint x: 679, endPoint y: 311, distance: 50.0
click at [701, 266] on input "13:45" at bounding box center [816, 260] width 351 height 32
click at [690, 305] on icon at bounding box center [686, 317] width 45 height 45
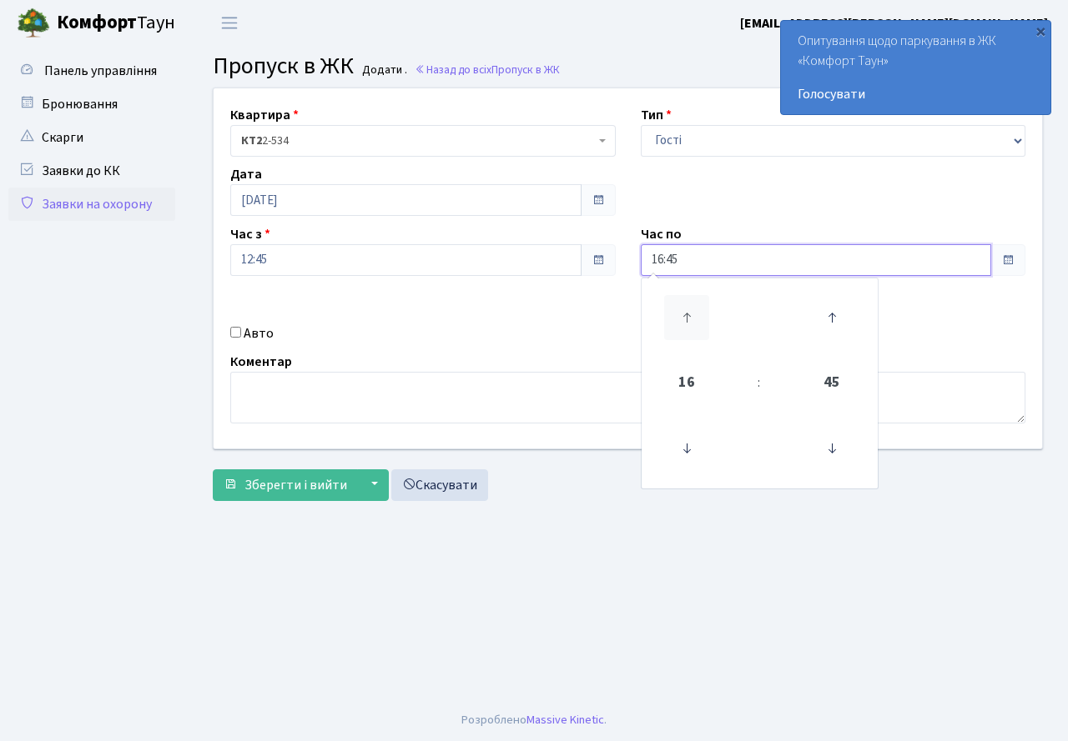
click at [690, 305] on icon at bounding box center [686, 317] width 45 height 45
type input "20:45"
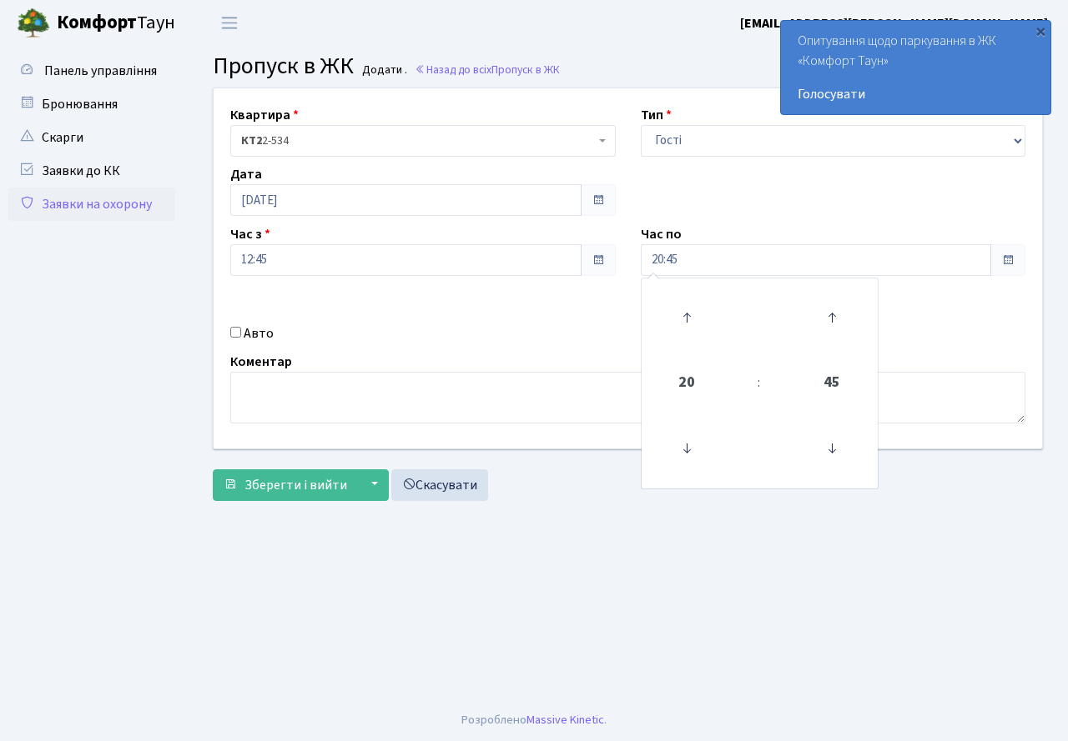
click at [501, 340] on div "Авто" at bounding box center [423, 334] width 410 height 20
click at [236, 330] on input "Авто" at bounding box center [235, 332] width 11 height 11
checkbox input "true"
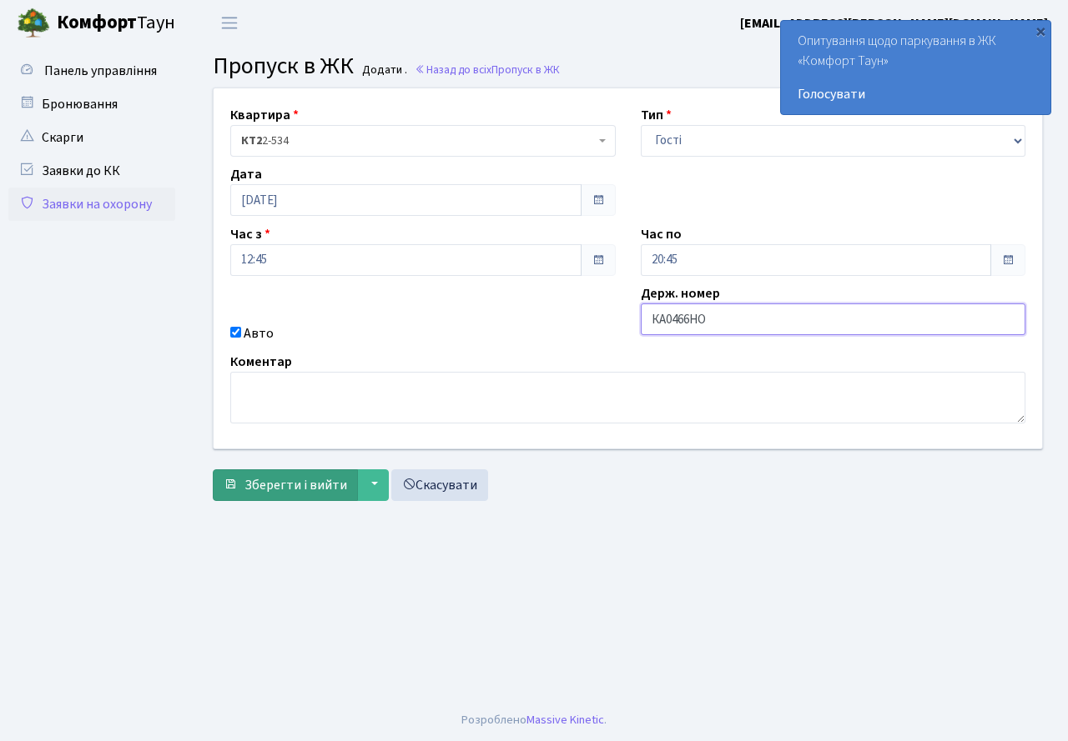
type input "КА0466НО"
click at [304, 490] on span "Зберегти і вийти" at bounding box center [295, 485] width 103 height 18
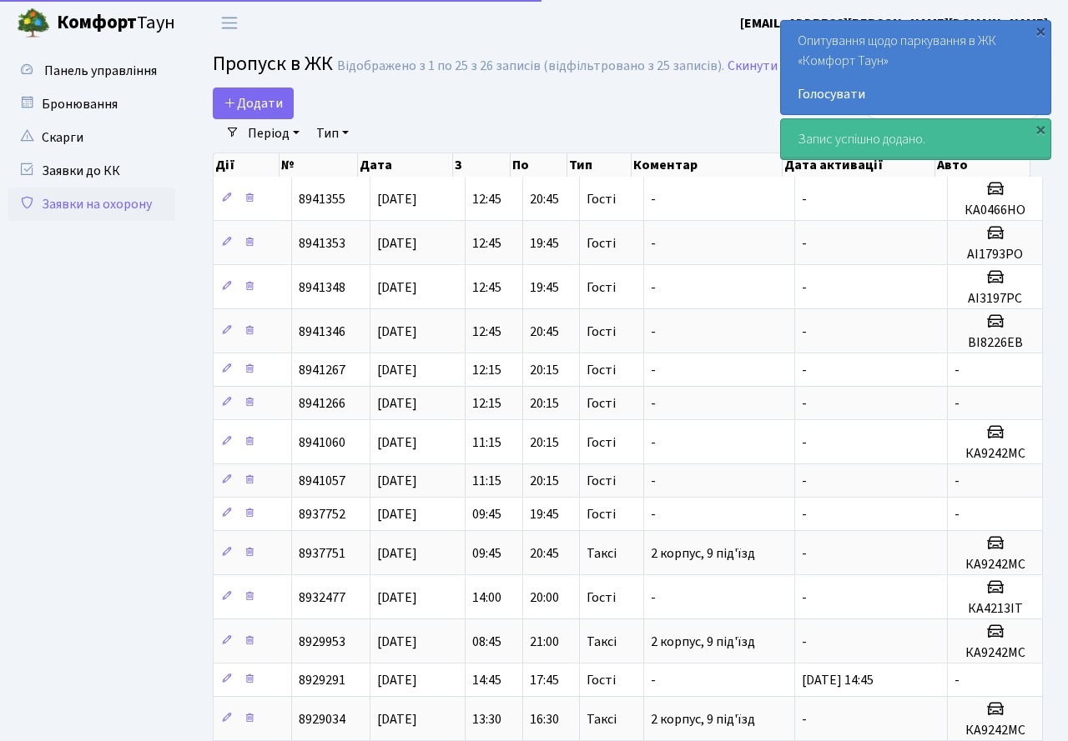
select select "25"
